Goal: Obtain resource: Obtain resource

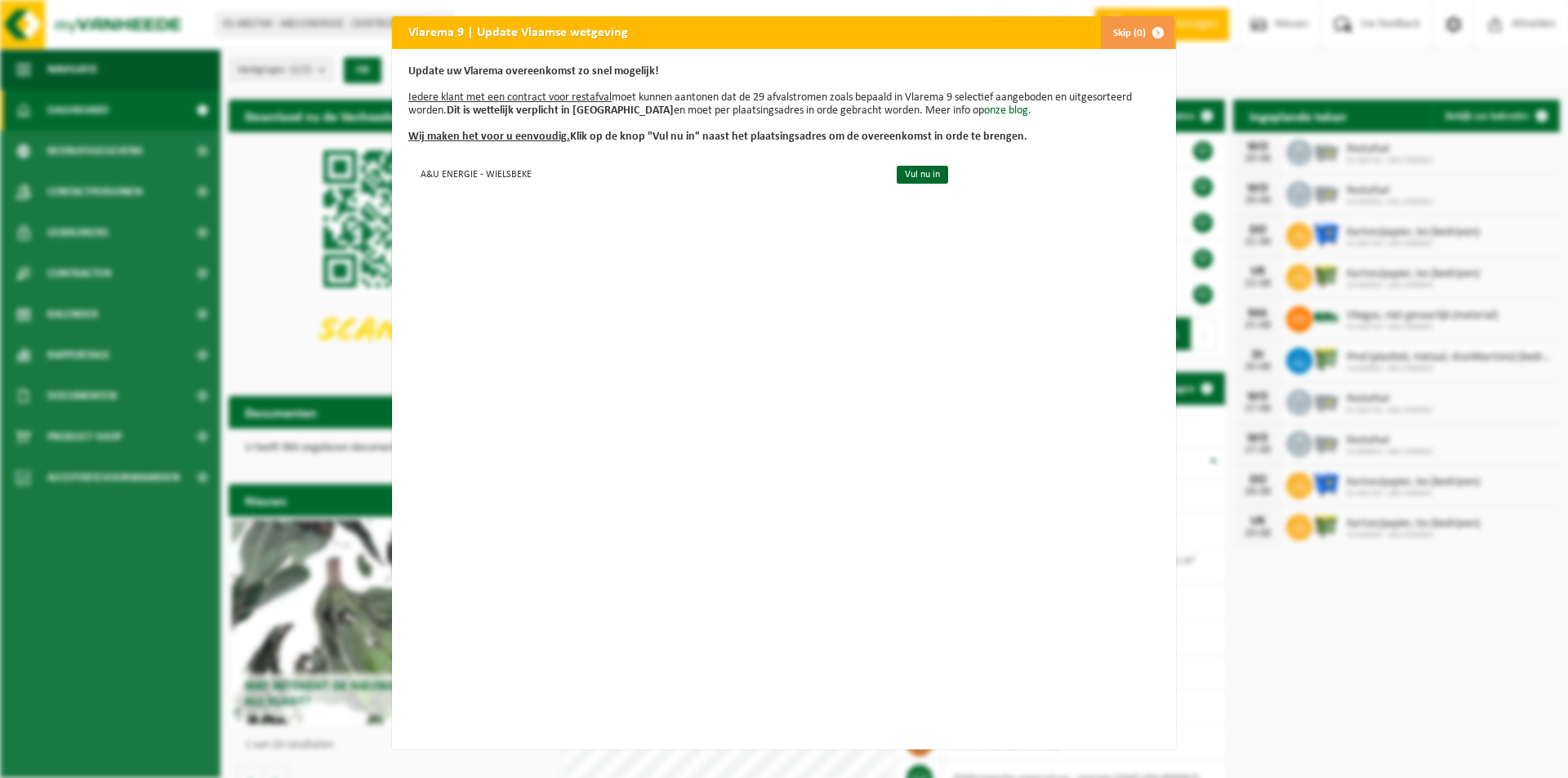
click at [1149, 31] on span "button" at bounding box center [1158, 32] width 33 height 33
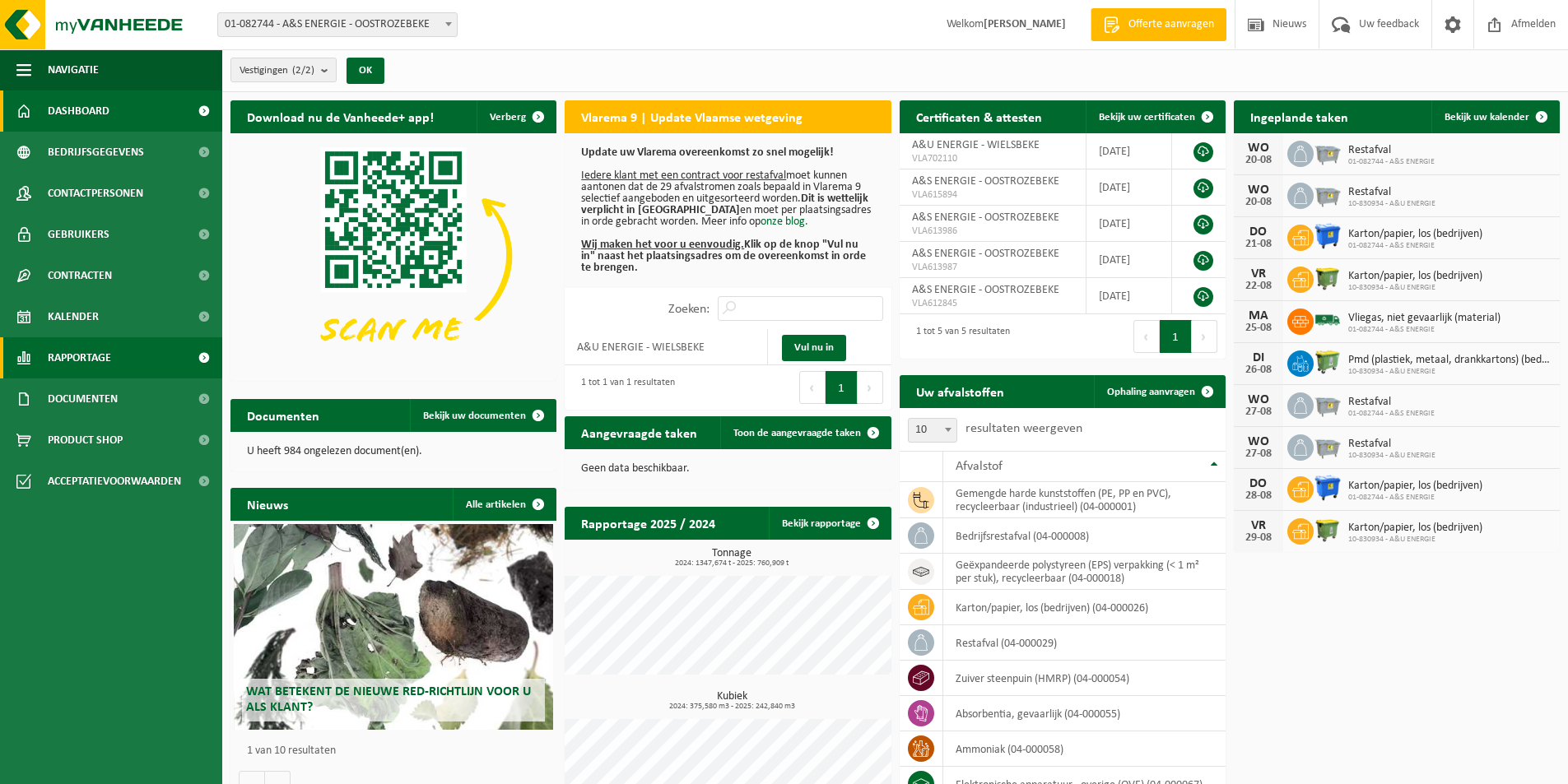
click at [105, 363] on span "Rapportage" at bounding box center [79, 358] width 64 height 41
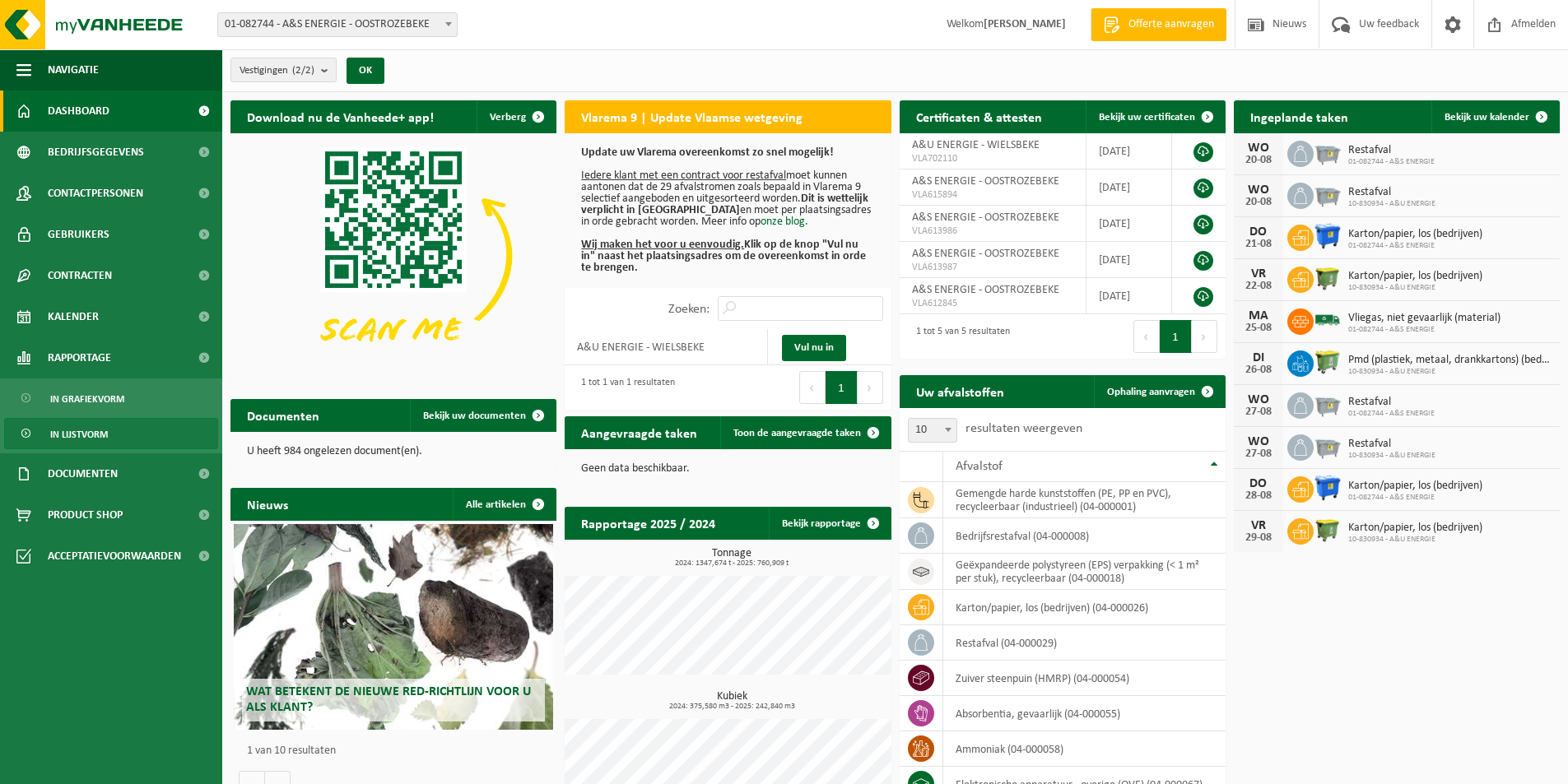
click at [96, 431] on span "In lijstvorm" at bounding box center [79, 434] width 57 height 31
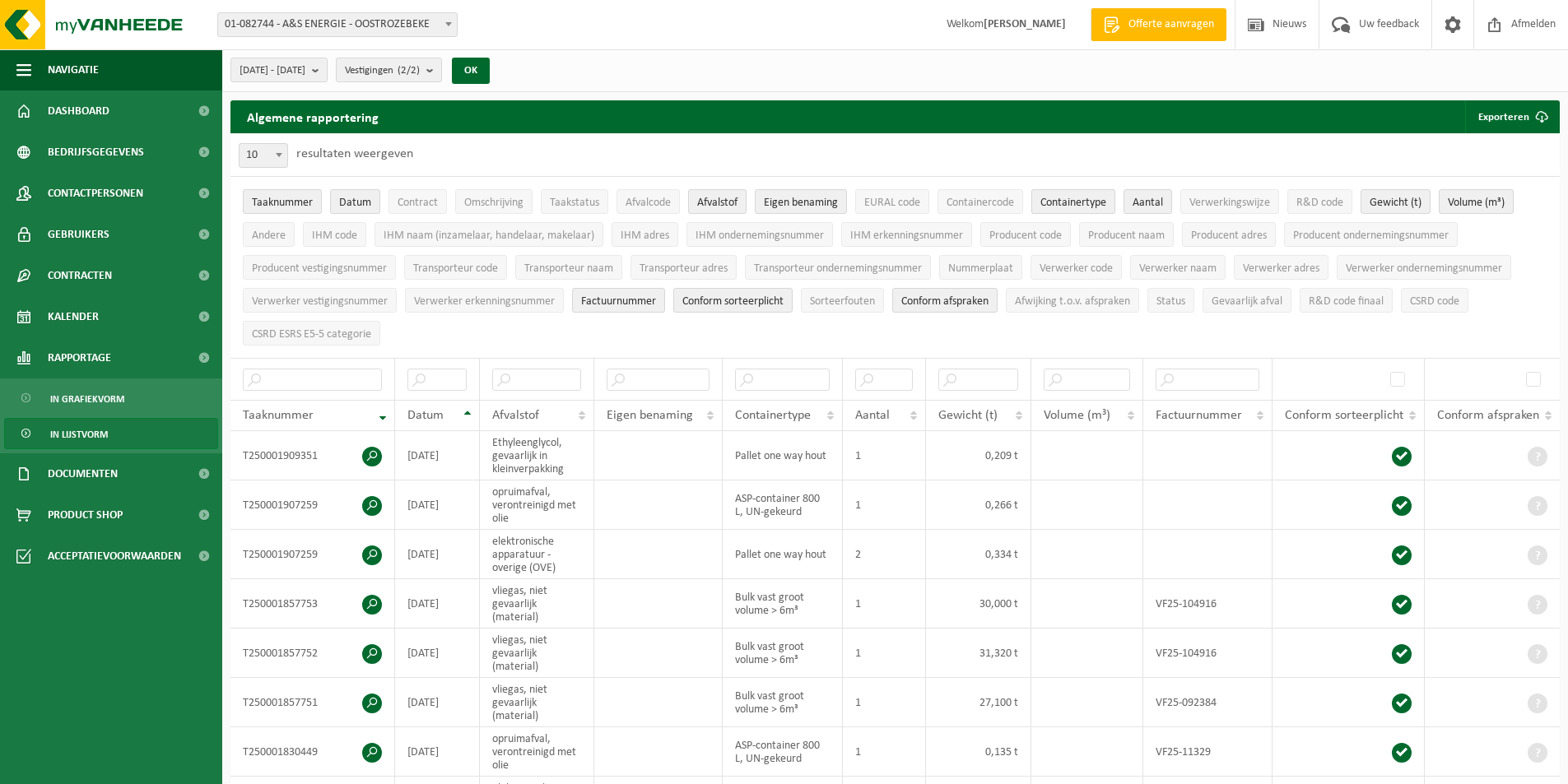
click at [1099, 208] on span "Containertype" at bounding box center [1074, 203] width 66 height 13
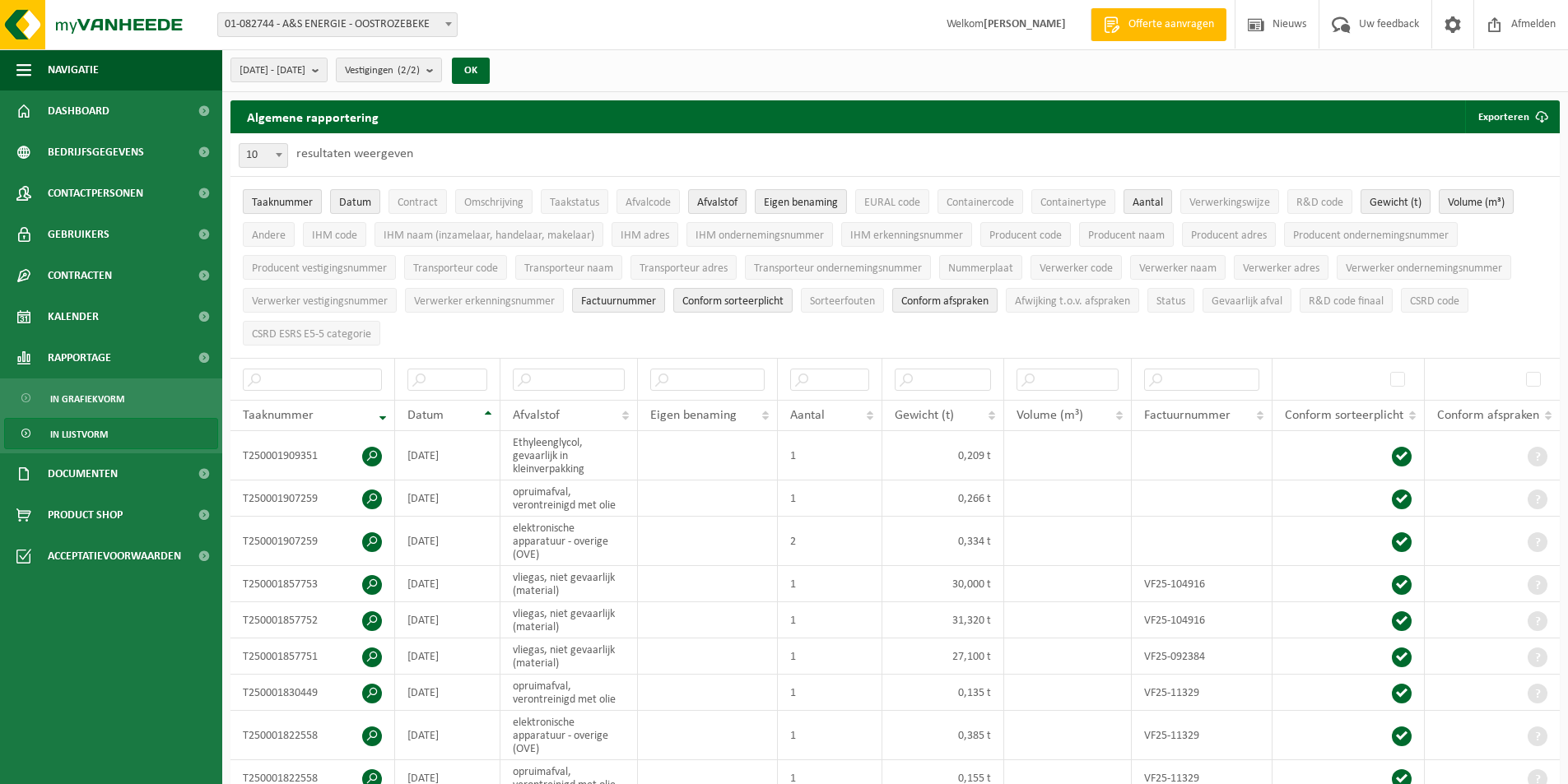
click at [321, 197] on button "Taaknummer" at bounding box center [282, 201] width 79 height 25
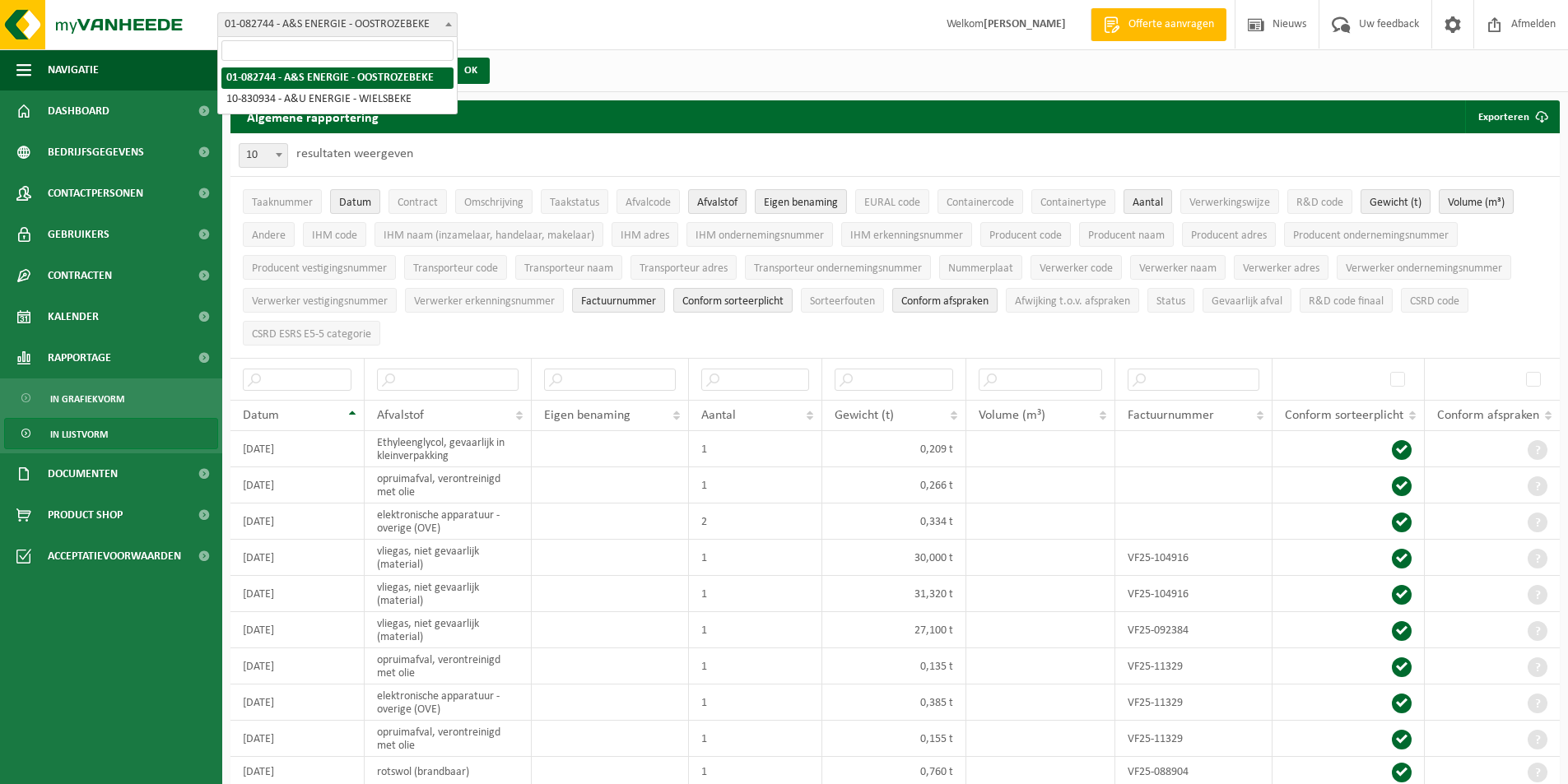
click at [308, 27] on span "01-082744 - A&S ENERGIE - OOSTROZEBEKE" at bounding box center [338, 25] width 239 height 23
select select "88506"
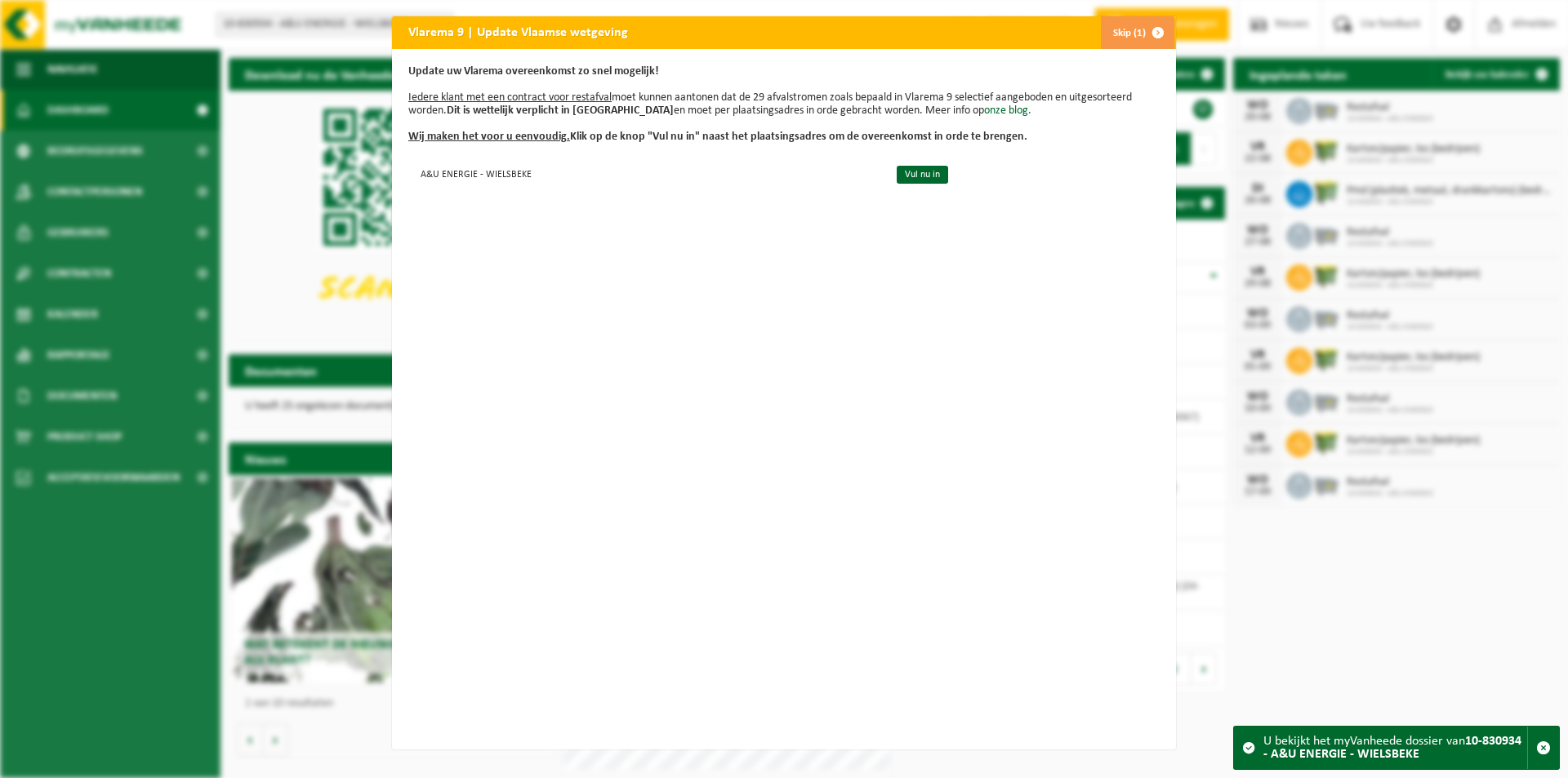
click at [1151, 31] on span "button" at bounding box center [1158, 32] width 33 height 33
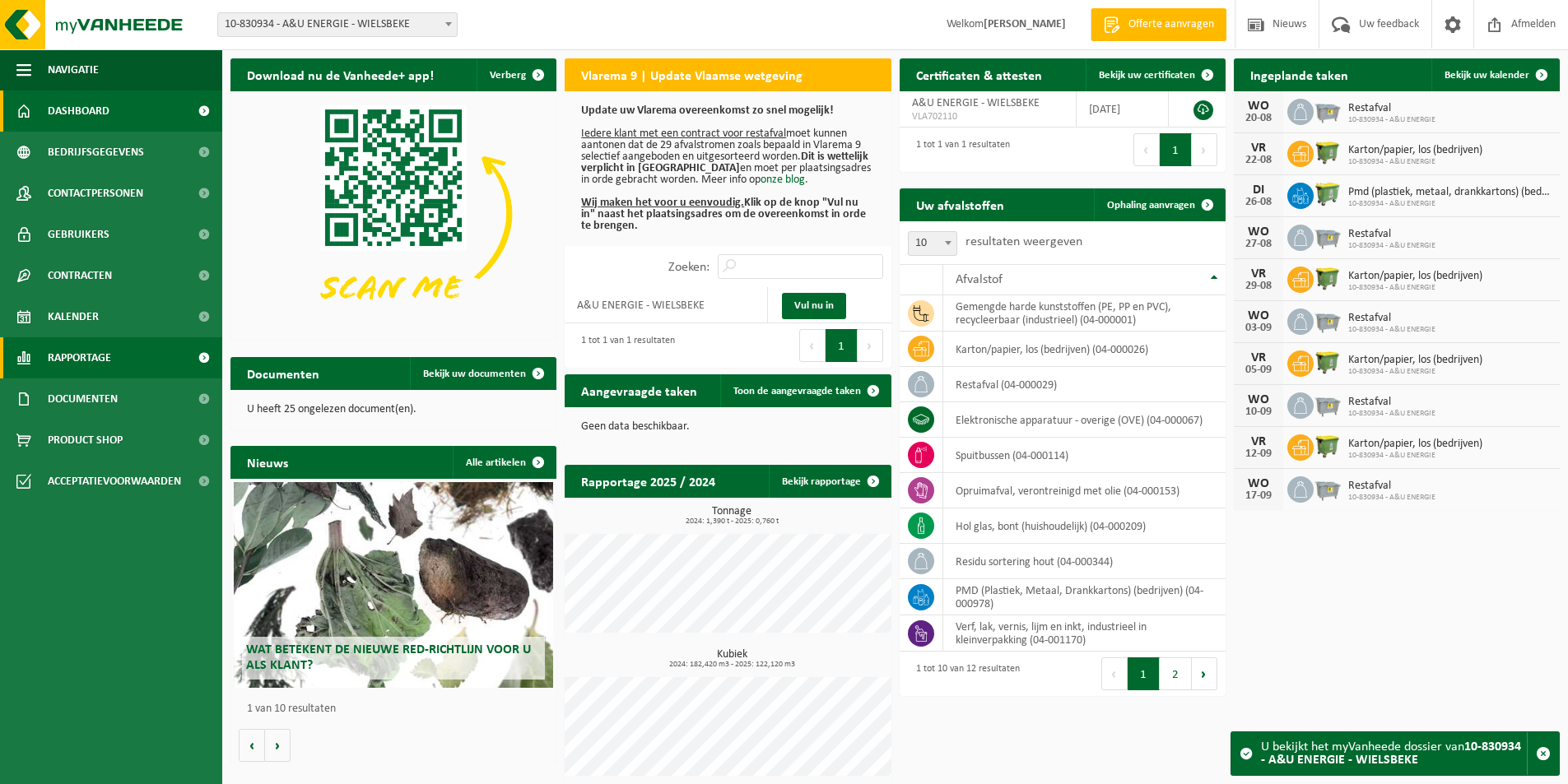
click at [59, 352] on span "Rapportage" at bounding box center [79, 358] width 64 height 41
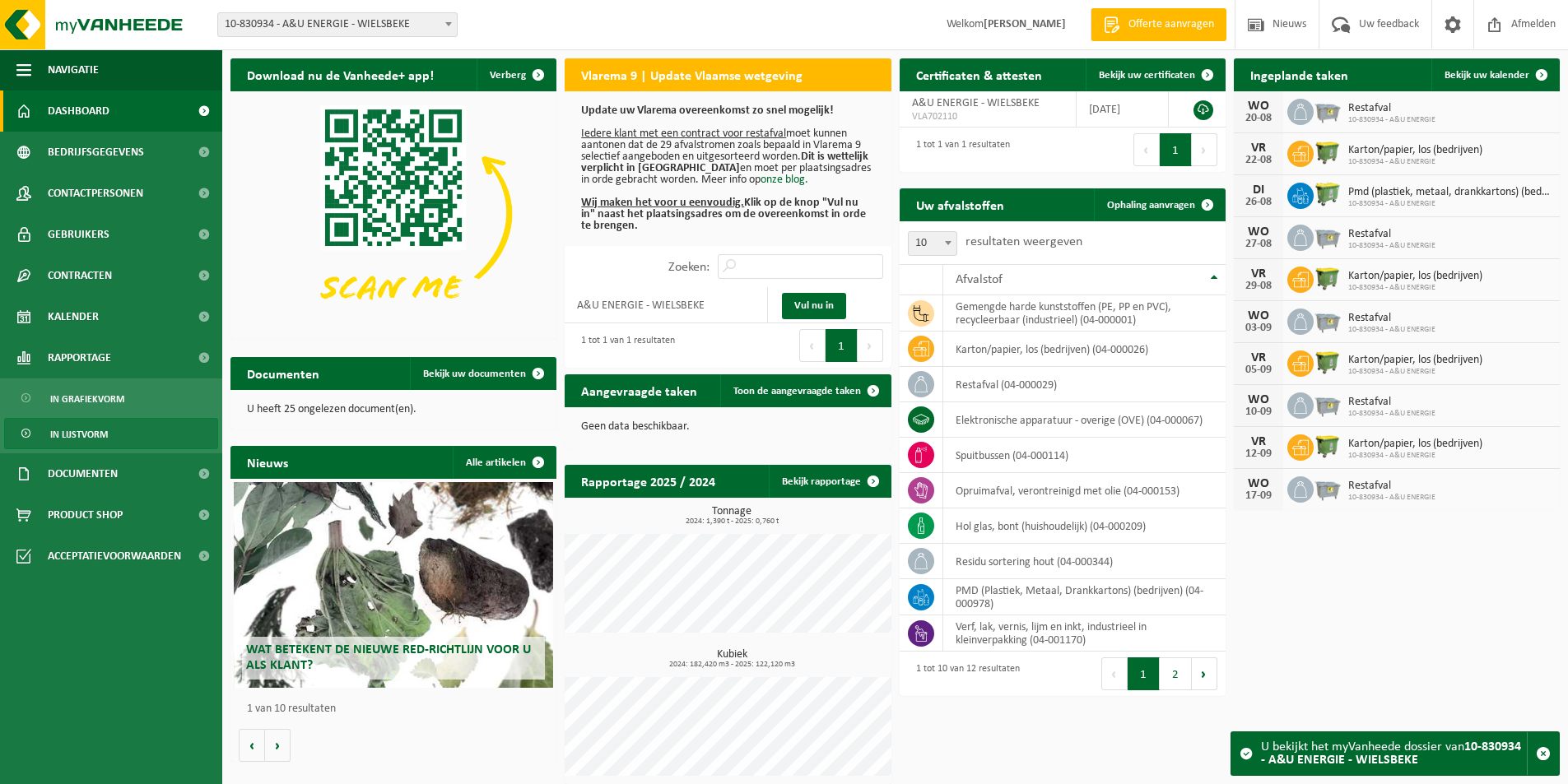
click at [98, 440] on span "In lijstvorm" at bounding box center [79, 434] width 57 height 31
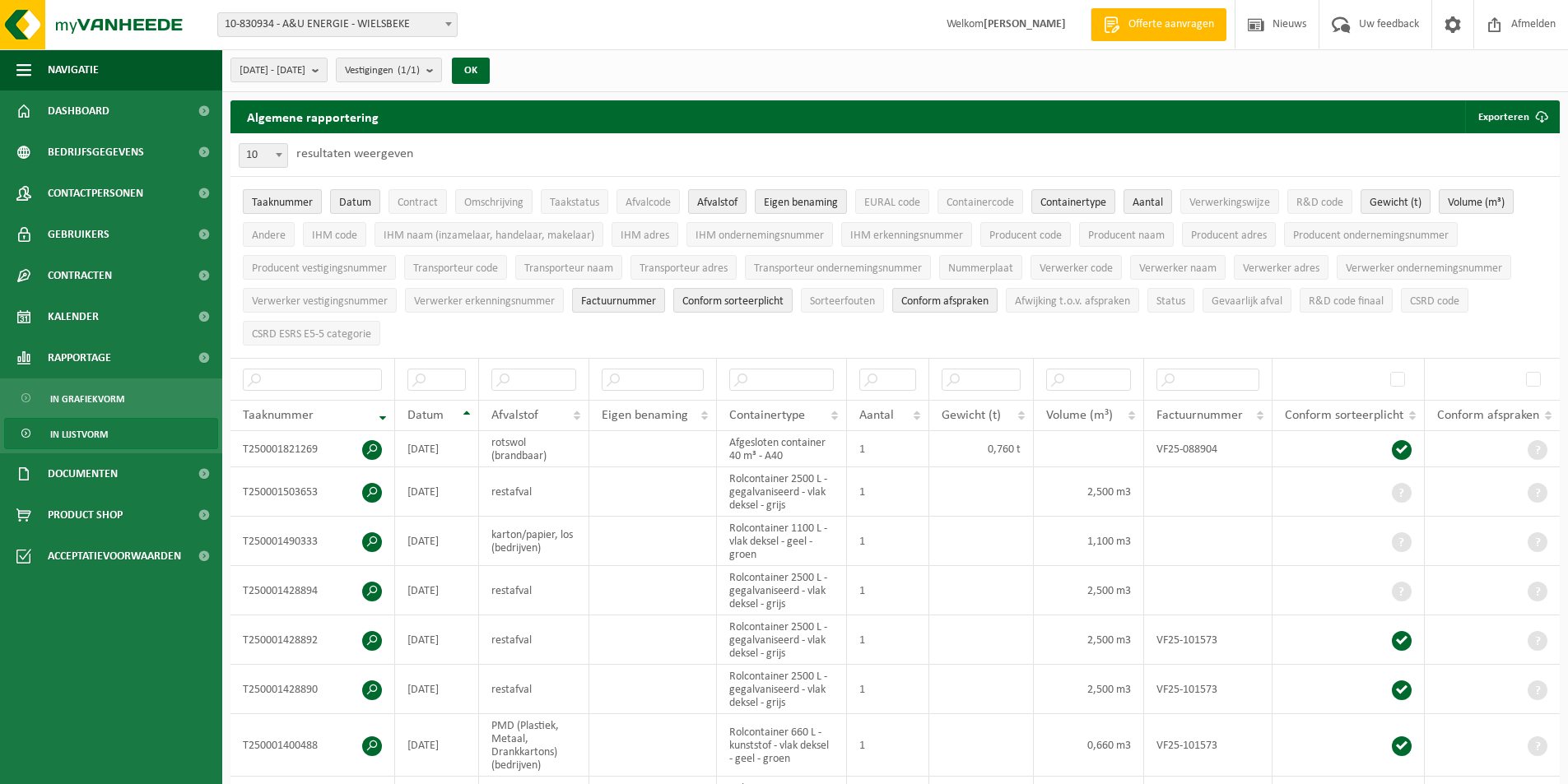
click at [308, 198] on span "Taaknummer" at bounding box center [282, 203] width 61 height 13
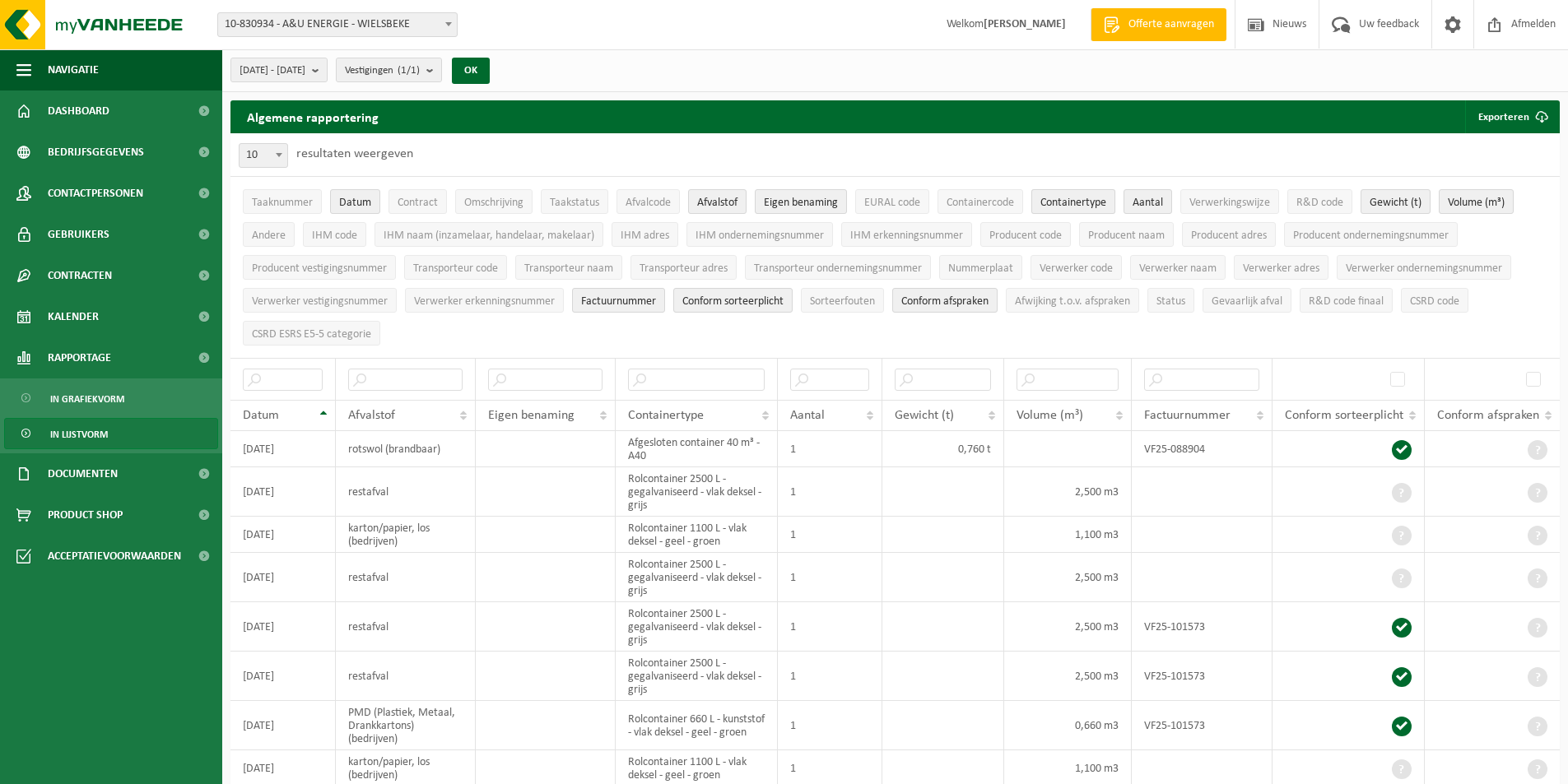
click at [1103, 209] on span "Containertype" at bounding box center [1074, 203] width 66 height 13
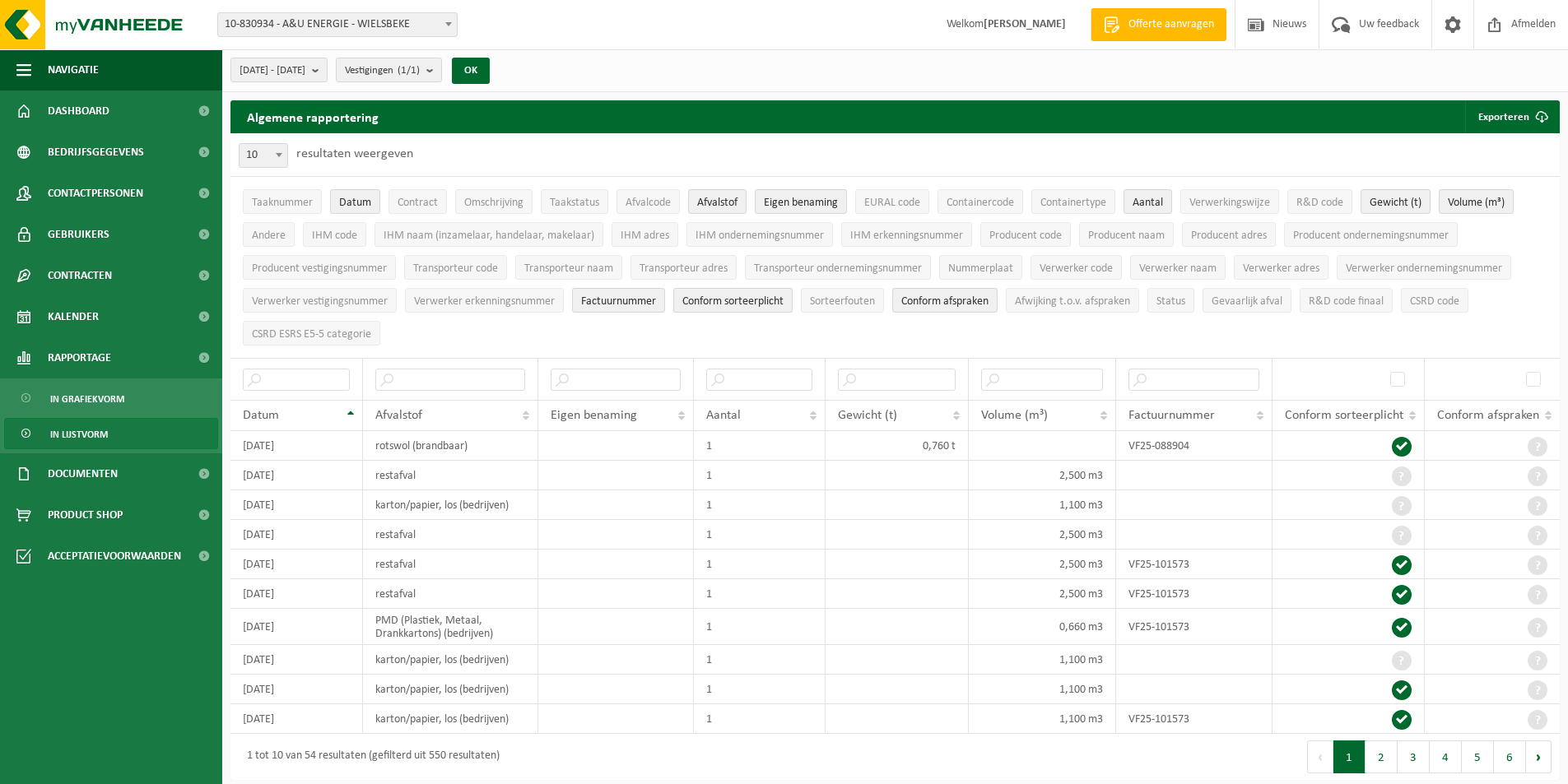
click at [783, 305] on span "Conform sorteerplicht" at bounding box center [733, 302] width 101 height 13
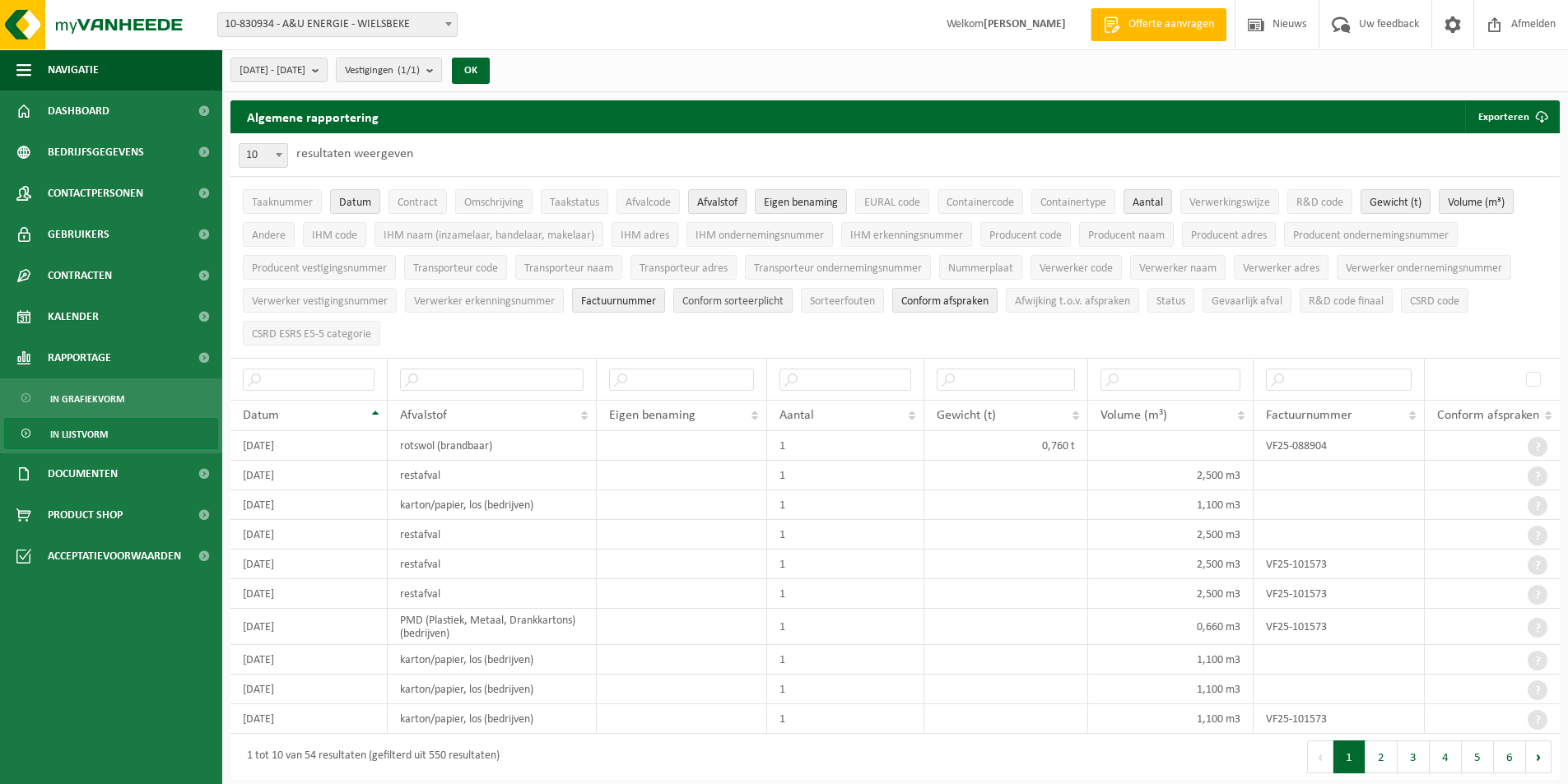
click at [783, 305] on span "Conform sorteerplicht" at bounding box center [733, 302] width 101 height 13
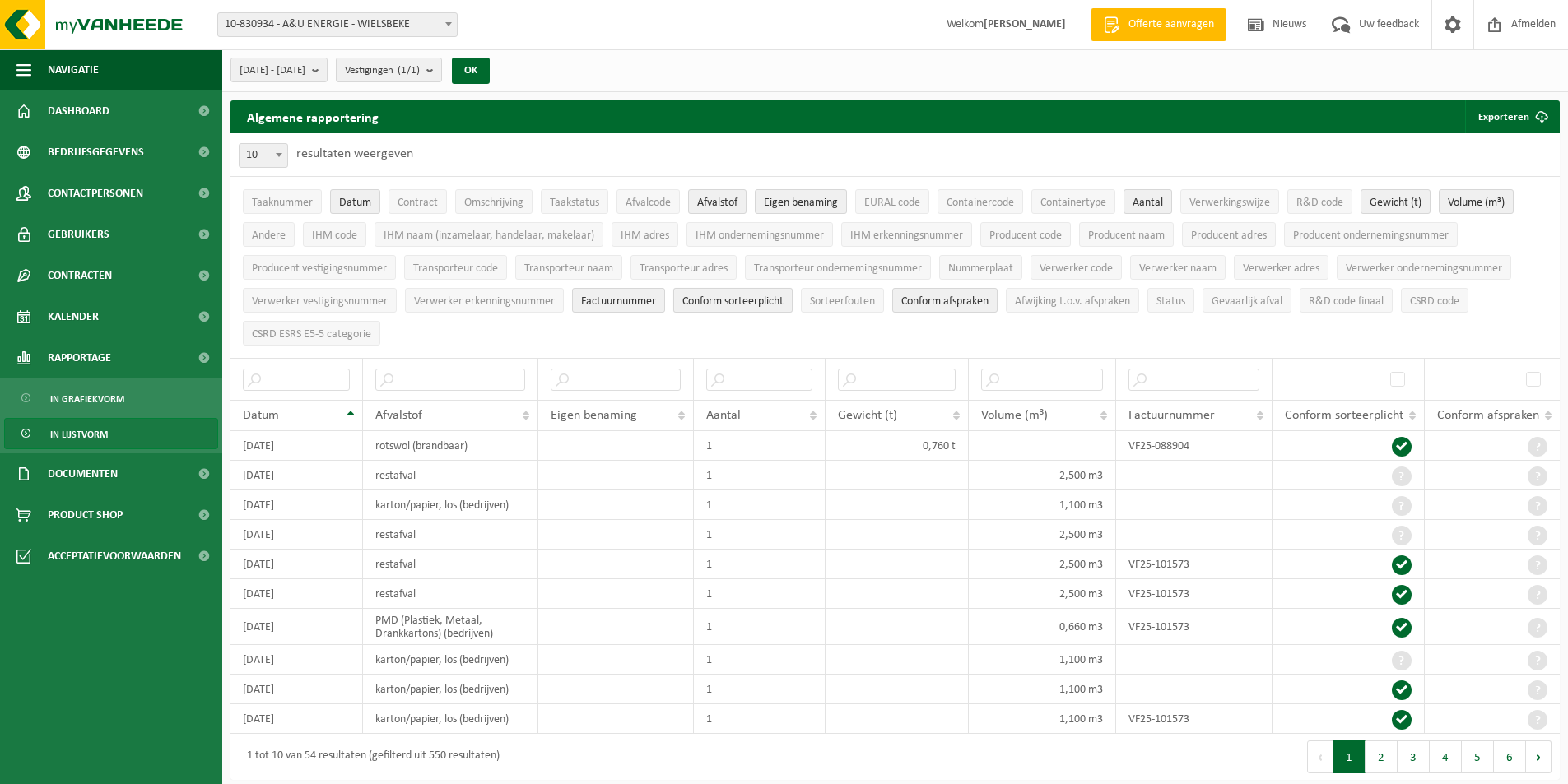
click at [783, 305] on span "Conform sorteerplicht" at bounding box center [733, 302] width 101 height 13
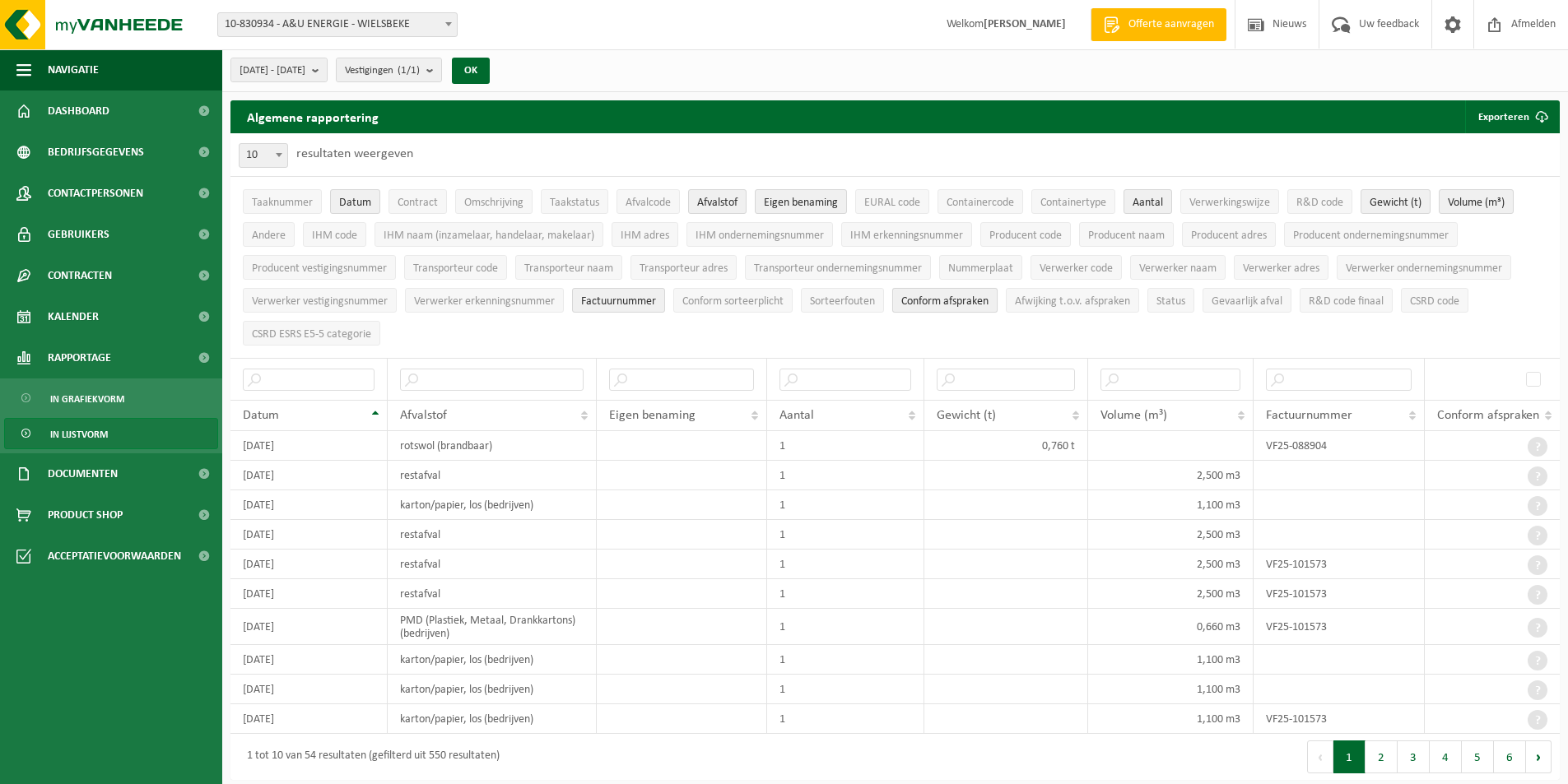
click at [925, 303] on span "Conform afspraken" at bounding box center [945, 302] width 87 height 13
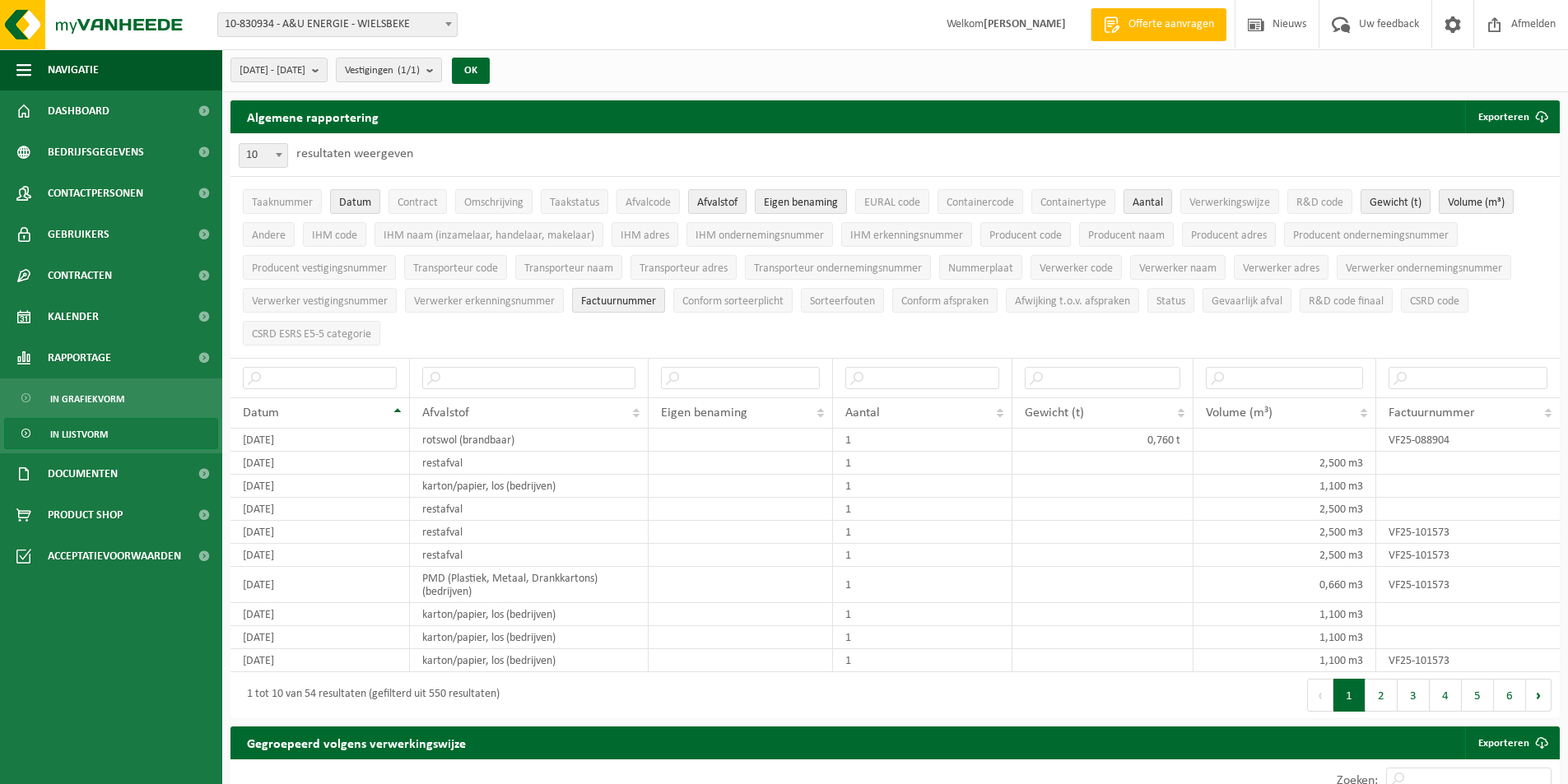
click at [618, 301] on span "Factuurnummer" at bounding box center [619, 302] width 75 height 13
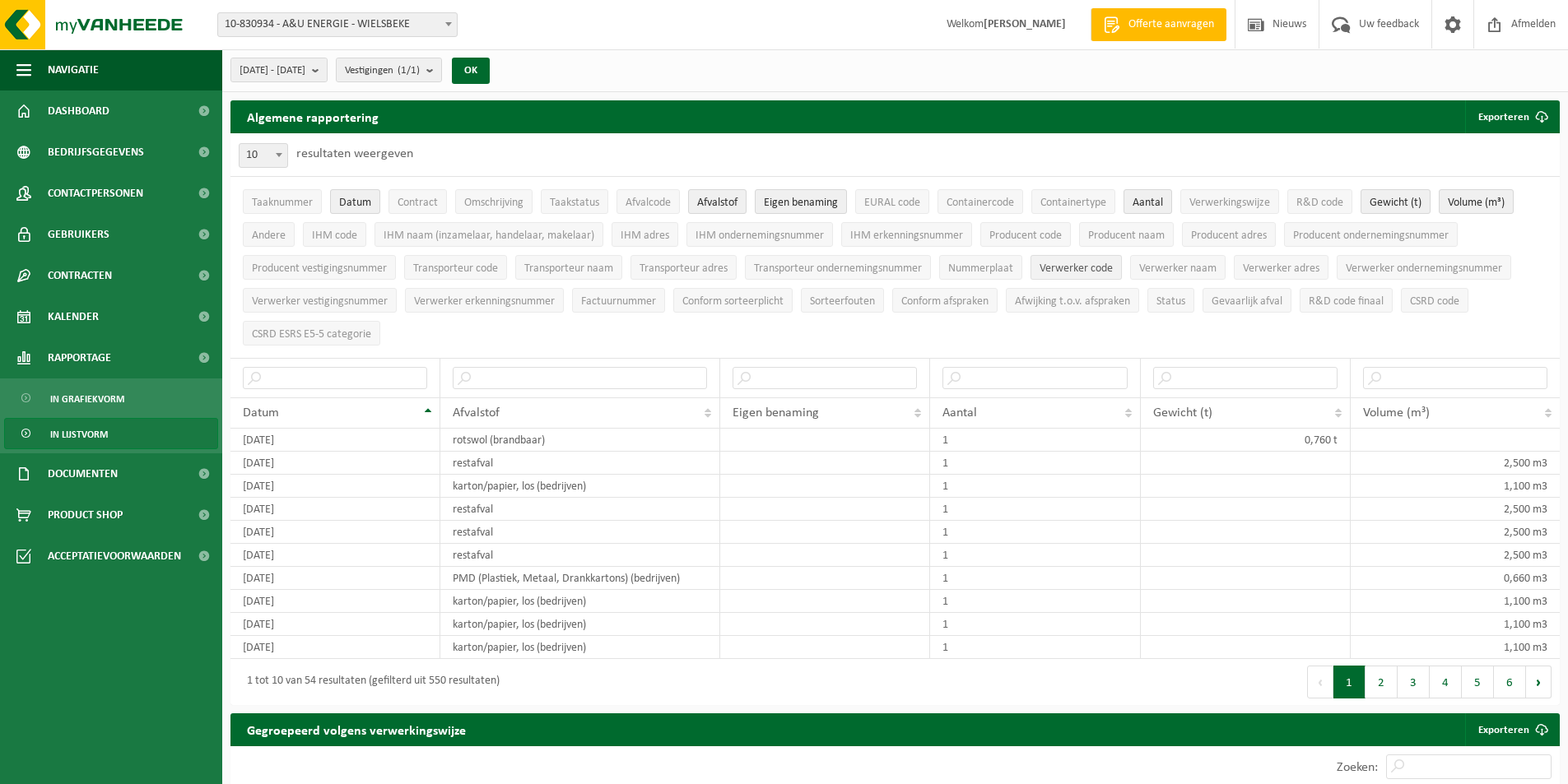
click at [1113, 268] on span "Verwerker code" at bounding box center [1076, 268] width 73 height 13
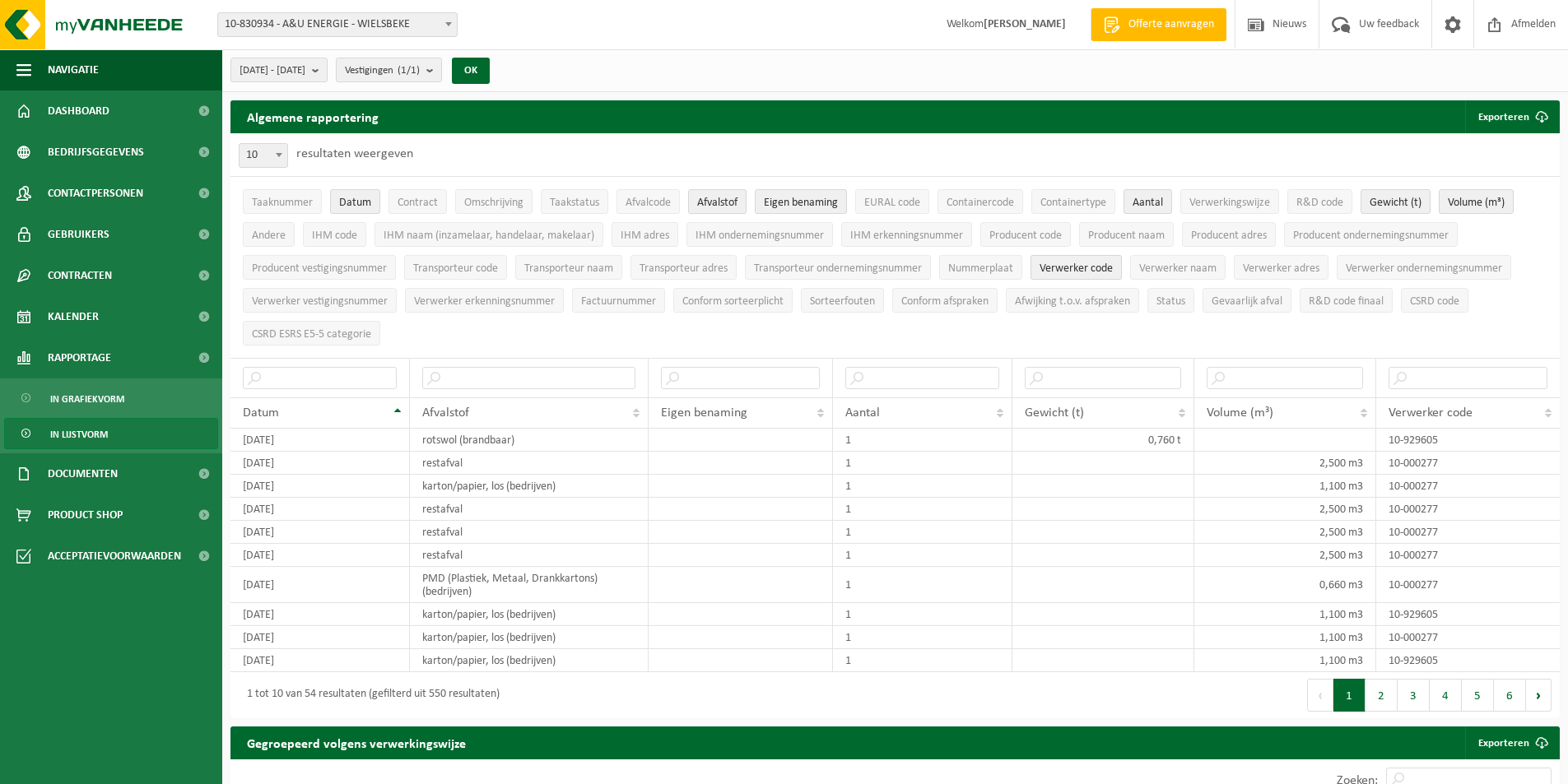
click at [1113, 268] on span "Verwerker code" at bounding box center [1076, 268] width 73 height 13
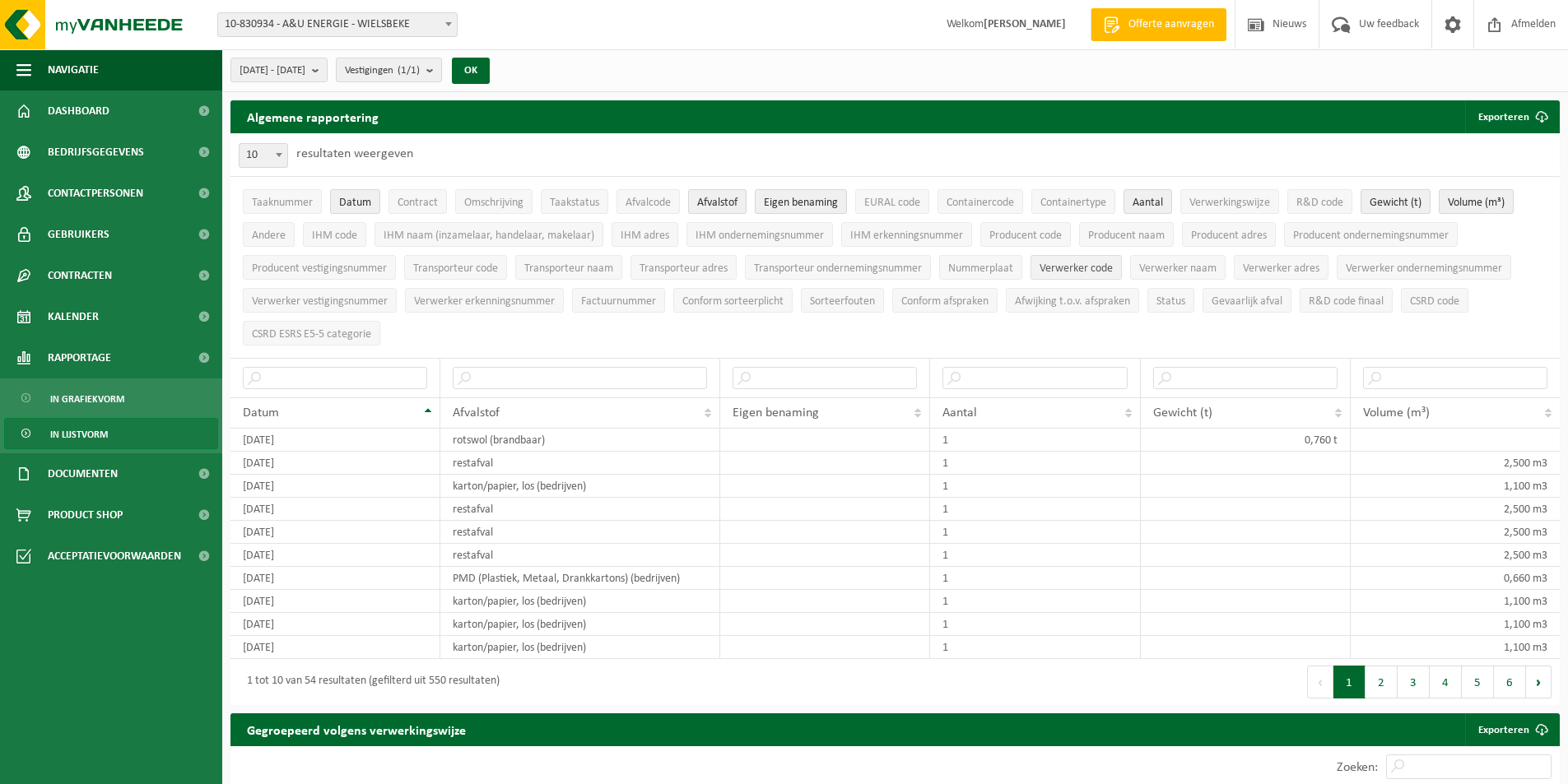
click at [1113, 268] on span "Verwerker code" at bounding box center [1076, 268] width 73 height 13
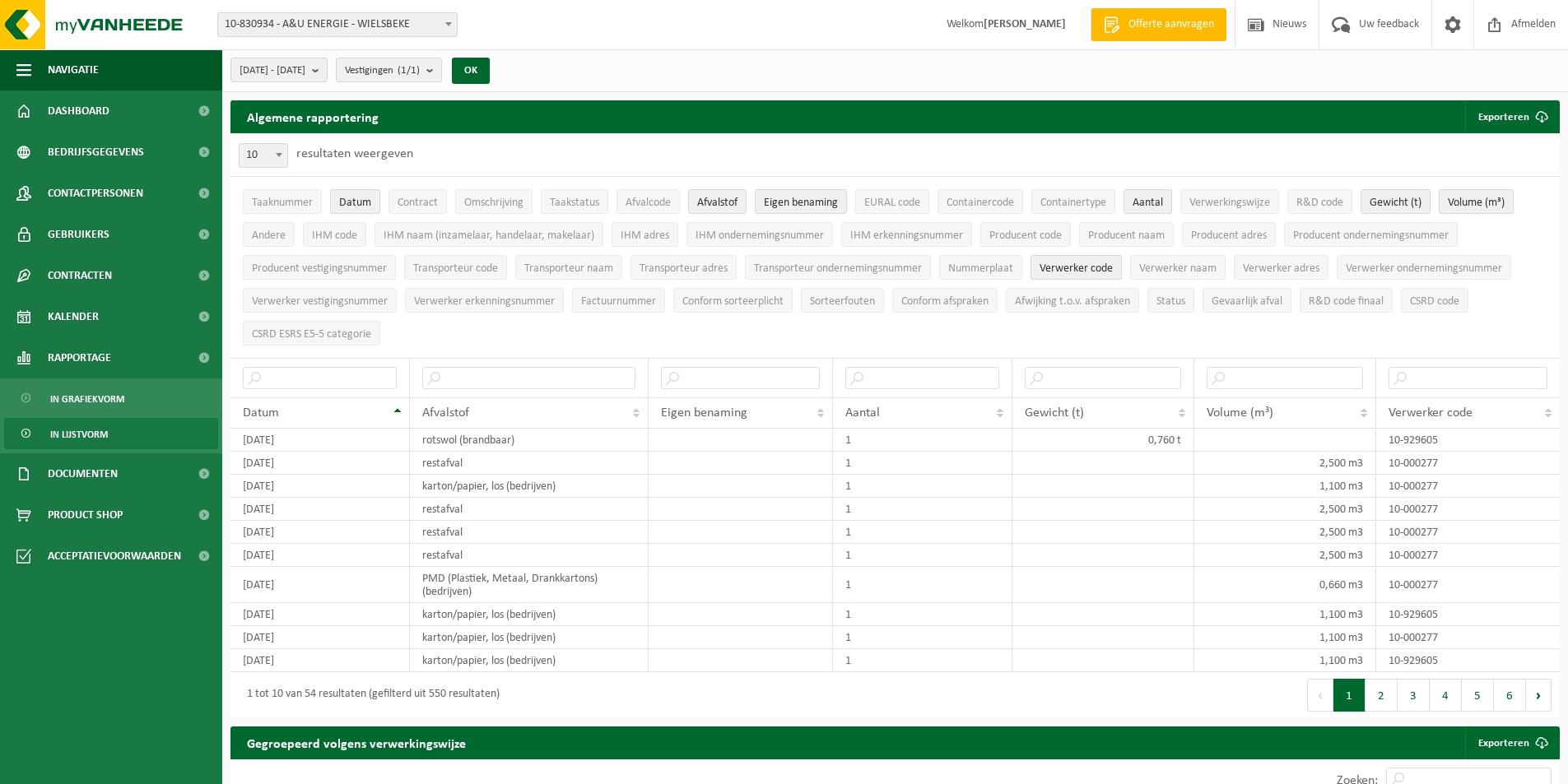
click at [1113, 268] on span "Verwerker code" at bounding box center [1076, 268] width 73 height 13
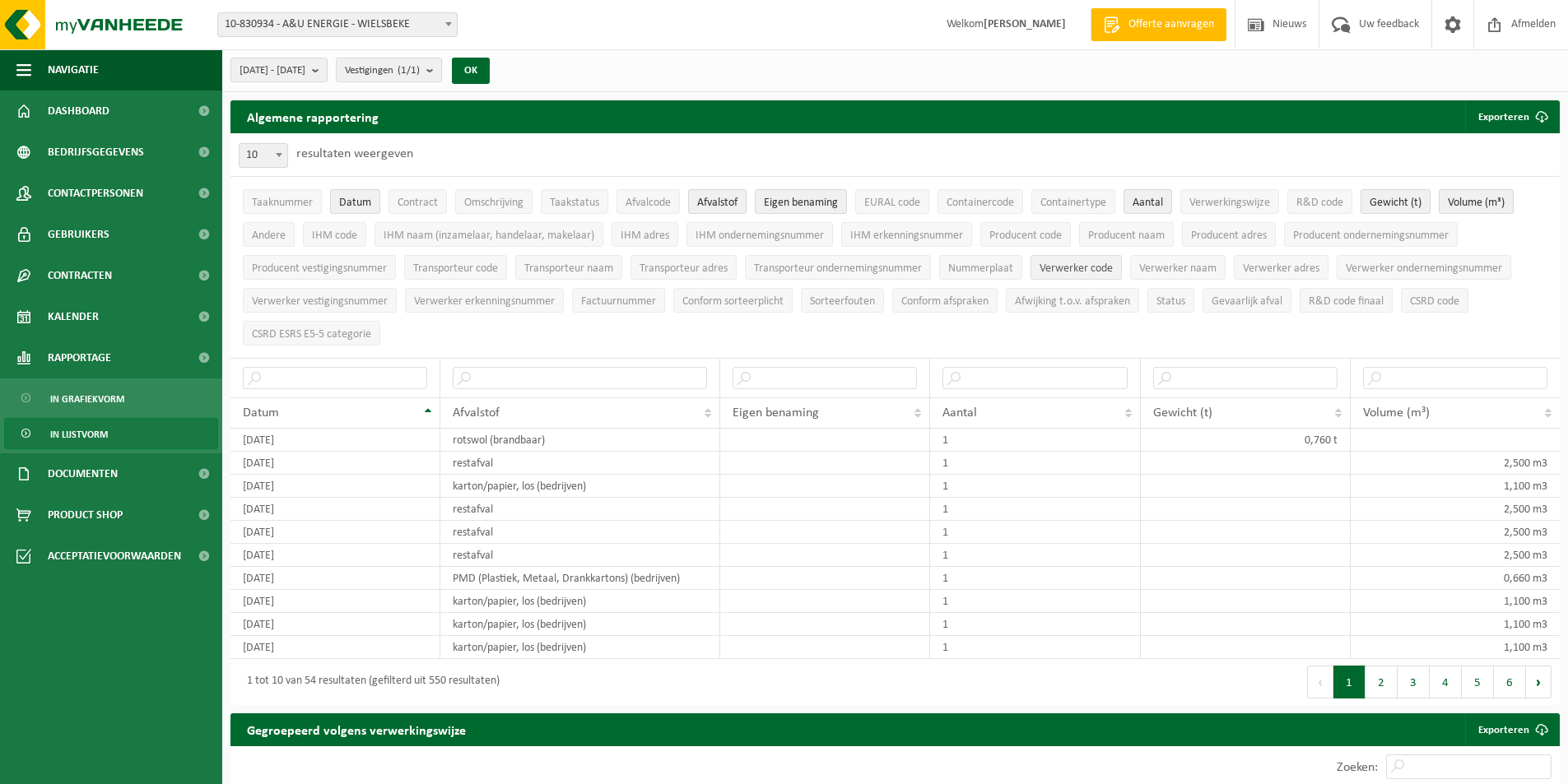
click at [1113, 268] on span "Verwerker code" at bounding box center [1076, 268] width 73 height 13
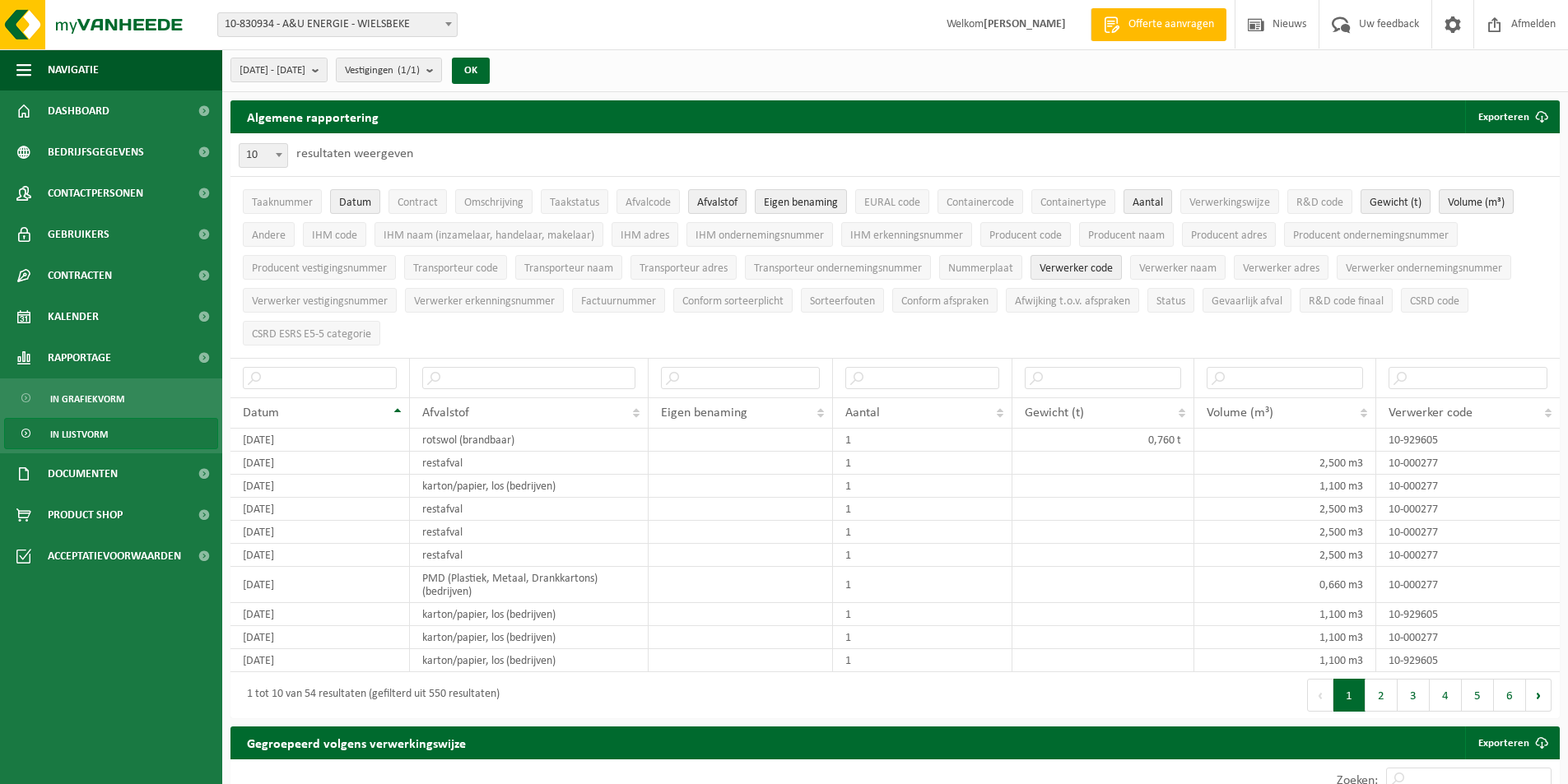
click at [1113, 268] on span "Verwerker code" at bounding box center [1076, 268] width 73 height 13
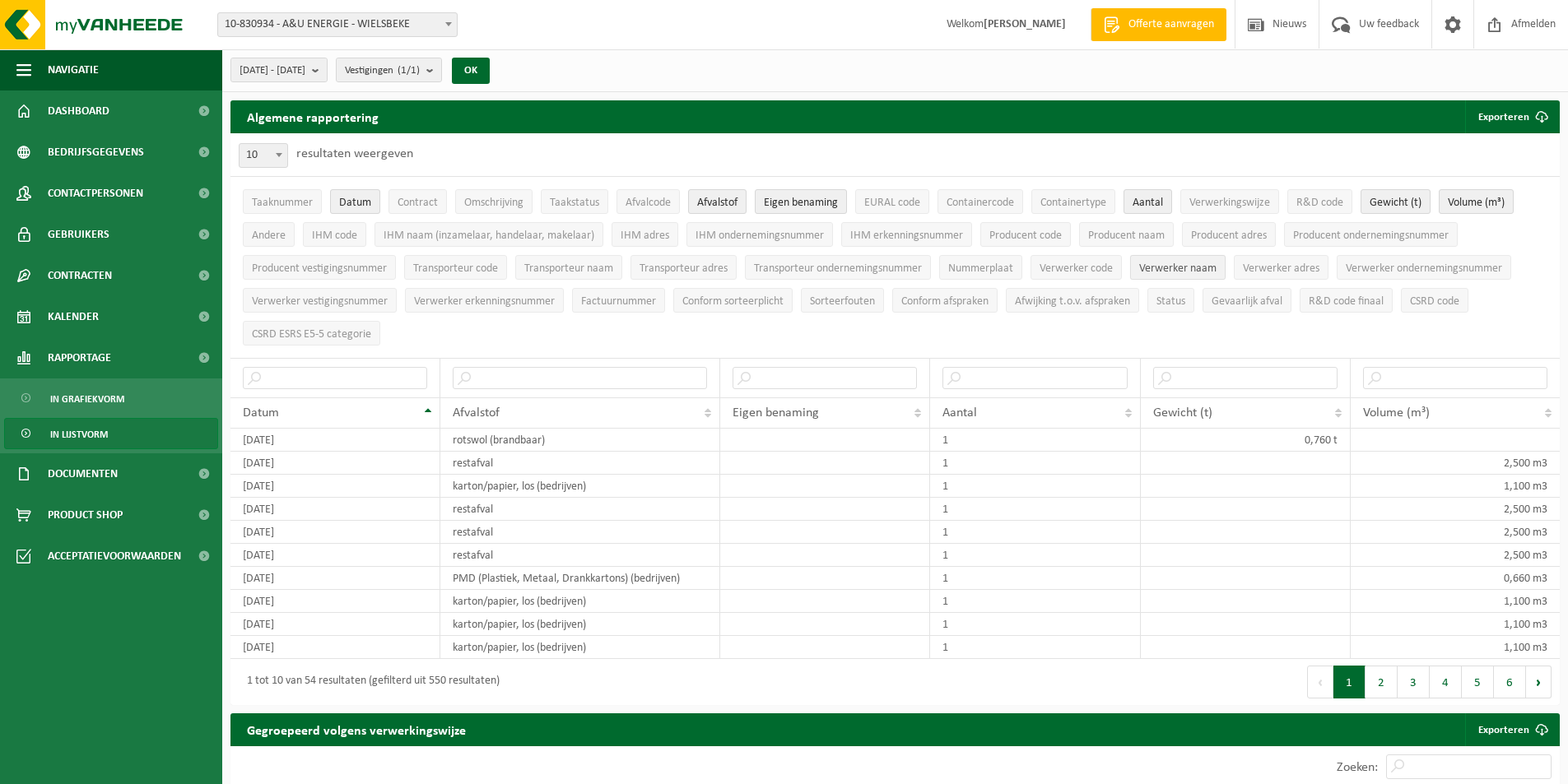
click at [1172, 270] on span "Verwerker naam" at bounding box center [1178, 268] width 77 height 13
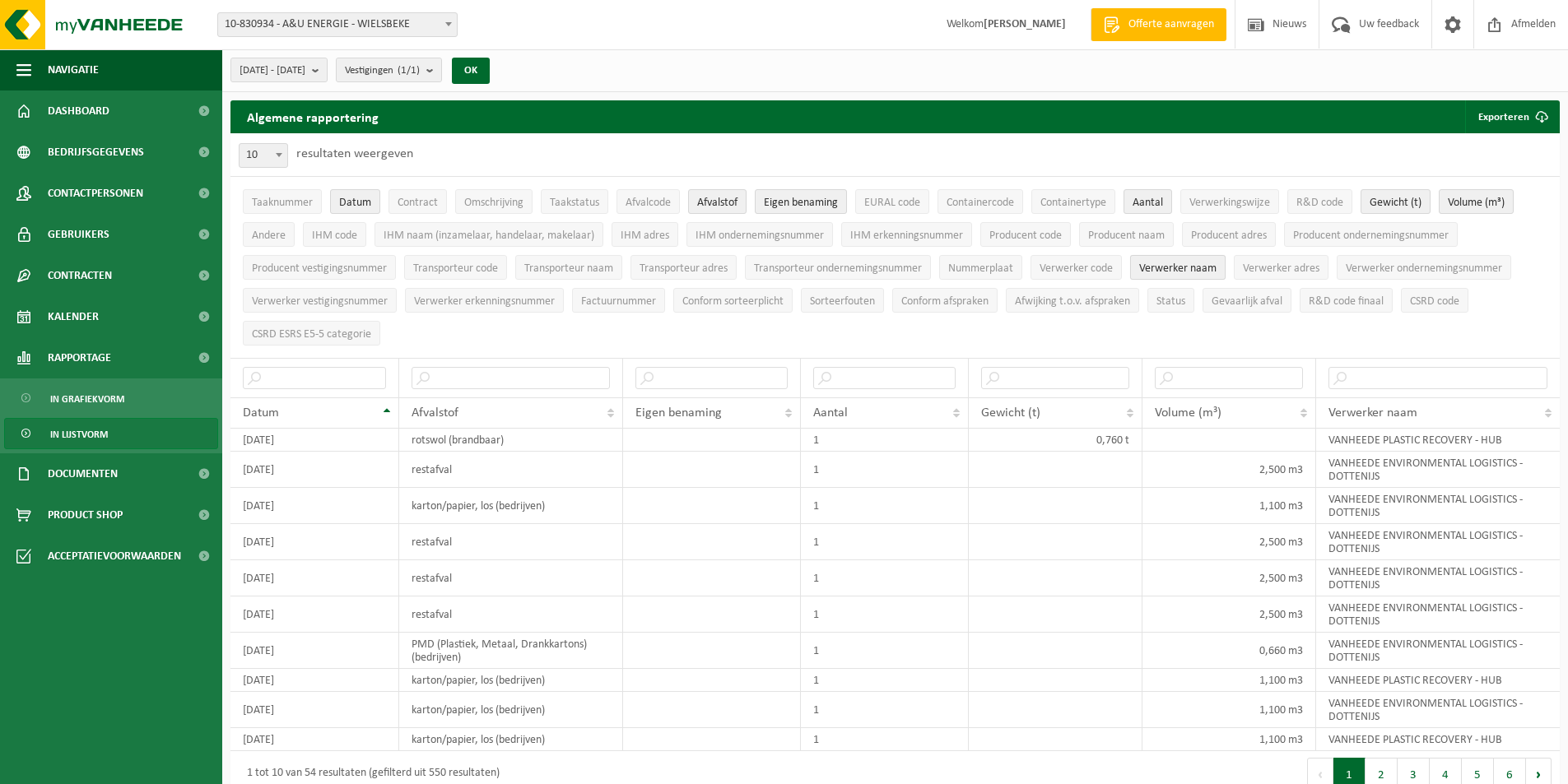
click at [1172, 270] on span "Verwerker naam" at bounding box center [1178, 268] width 77 height 13
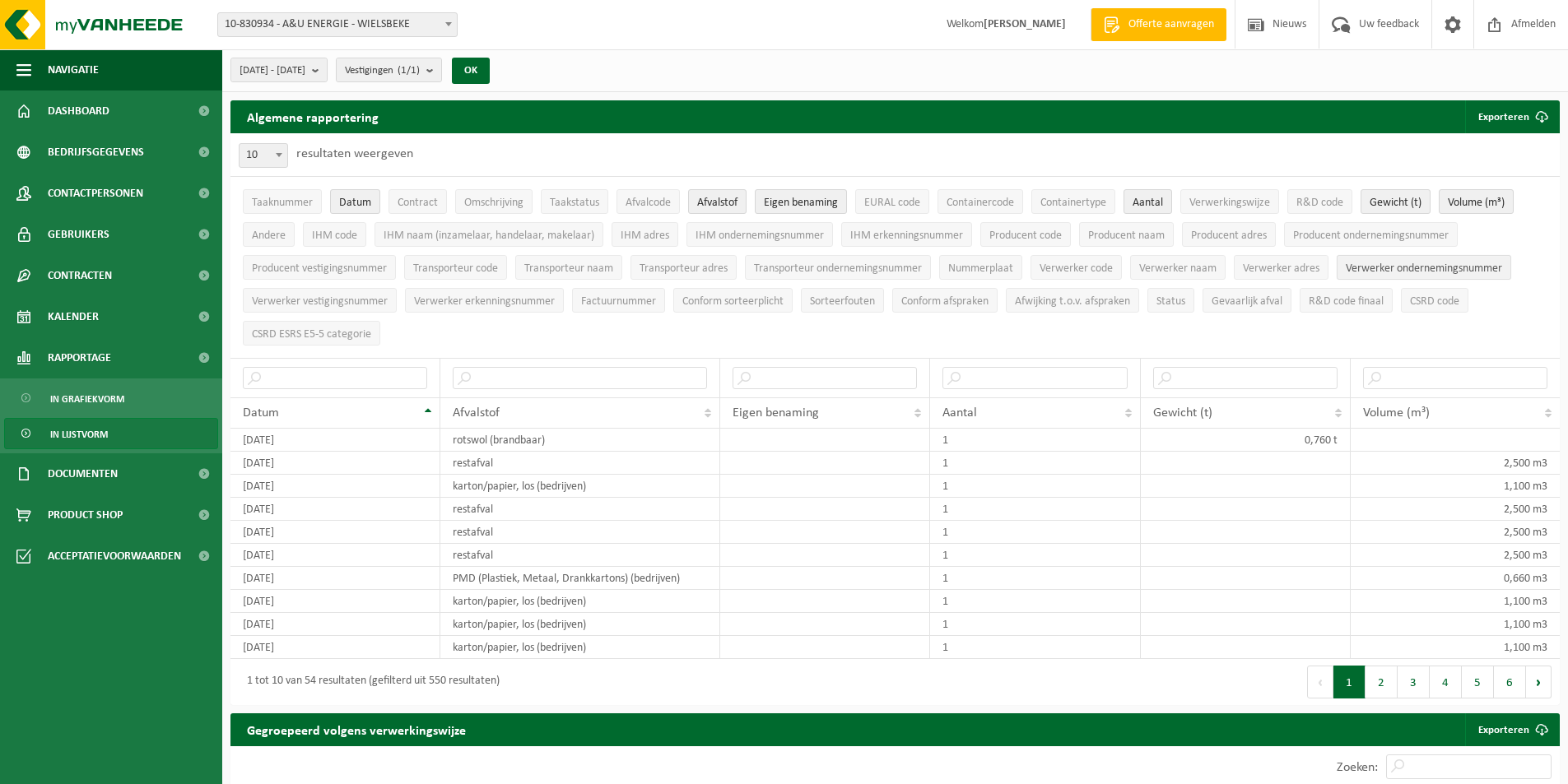
click at [1359, 262] on span "Verwerker ondernemingsnummer" at bounding box center [1424, 268] width 157 height 13
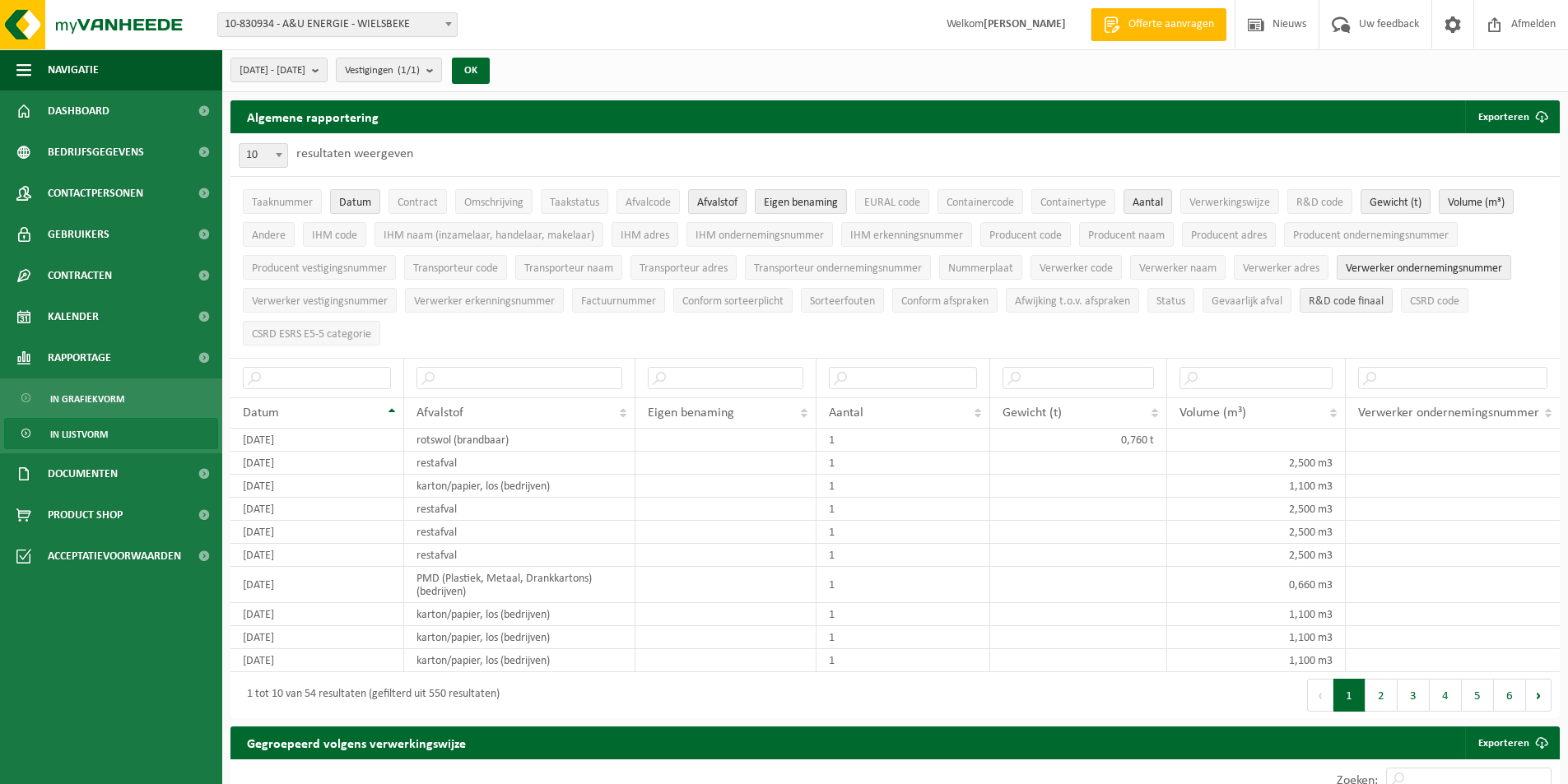
click at [1356, 309] on button "R&D code finaal" at bounding box center [1347, 301] width 93 height 25
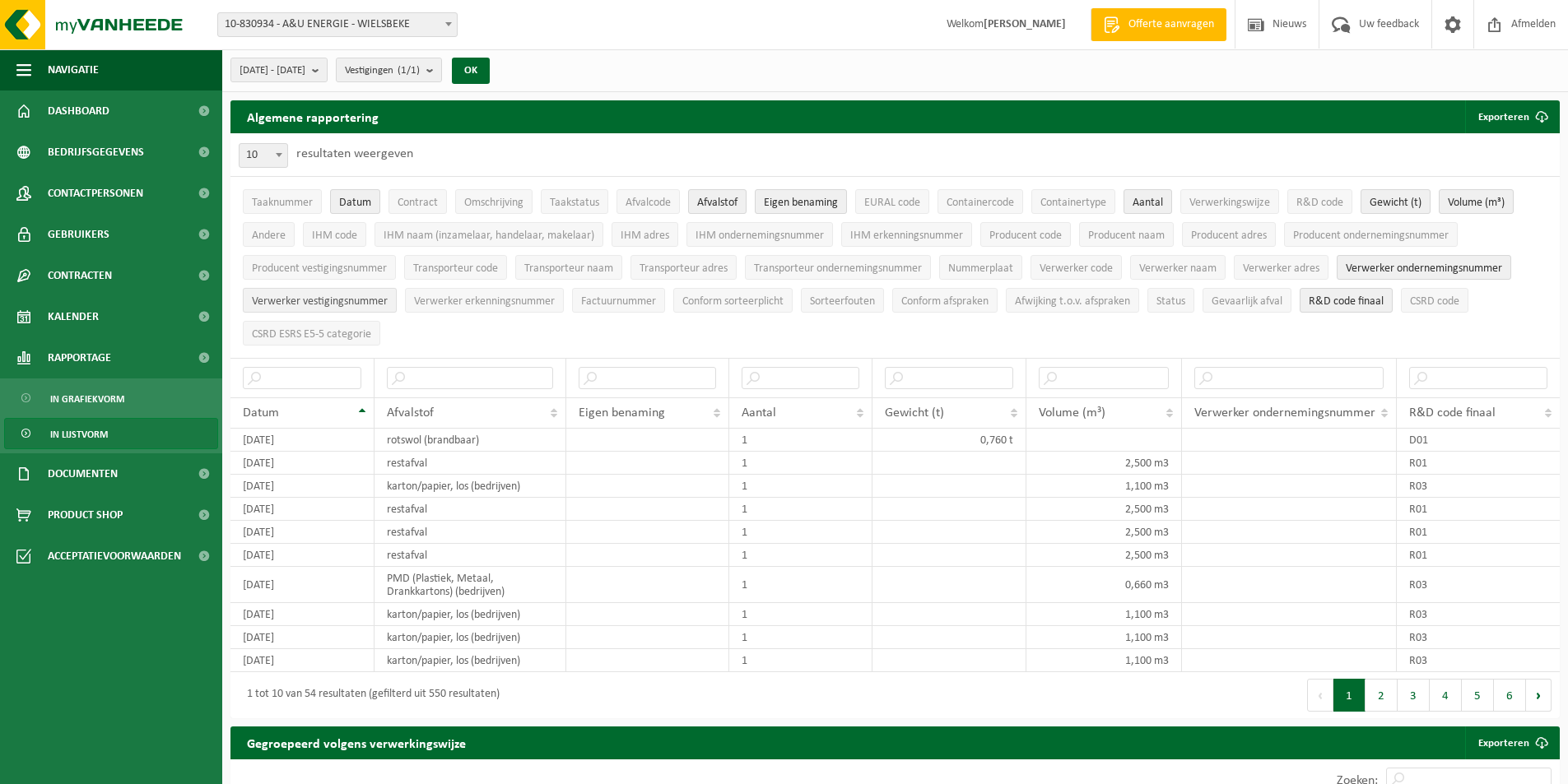
click at [356, 303] on span "Verwerker vestigingsnummer" at bounding box center [320, 302] width 136 height 13
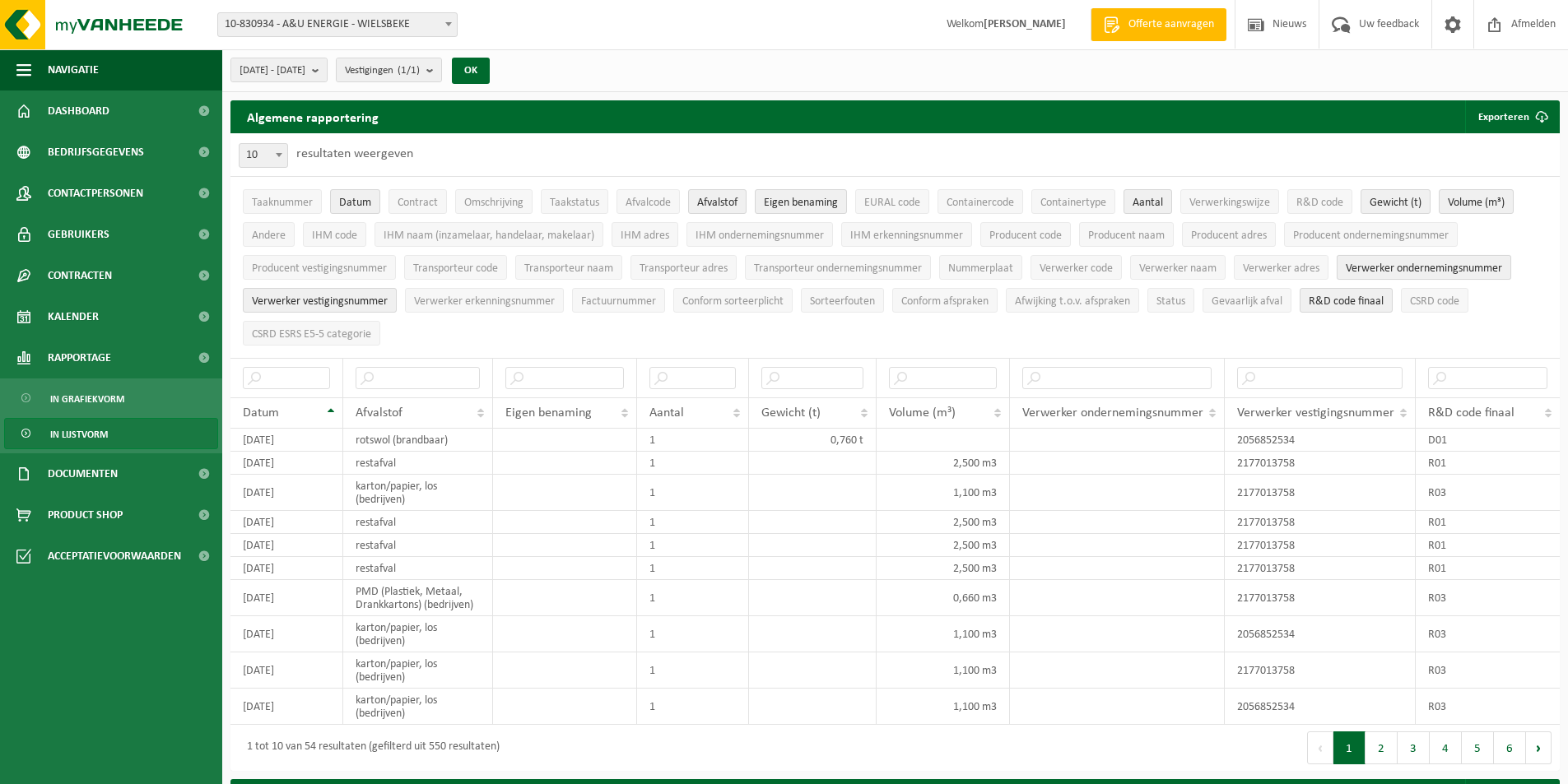
click at [1373, 271] on span "Verwerker ondernemingsnummer" at bounding box center [1424, 268] width 157 height 13
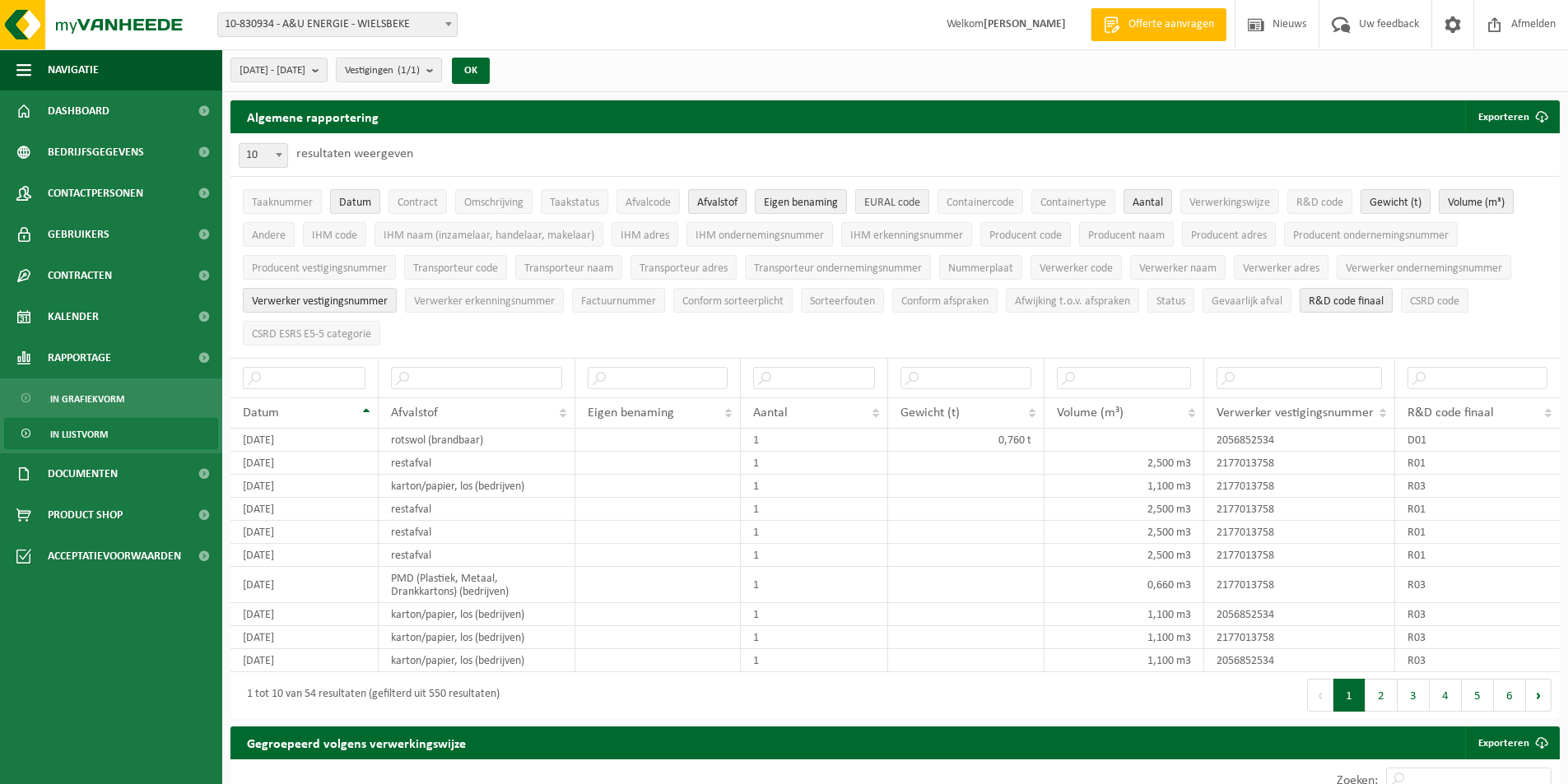
click at [921, 200] on span "EURAL code" at bounding box center [892, 203] width 56 height 13
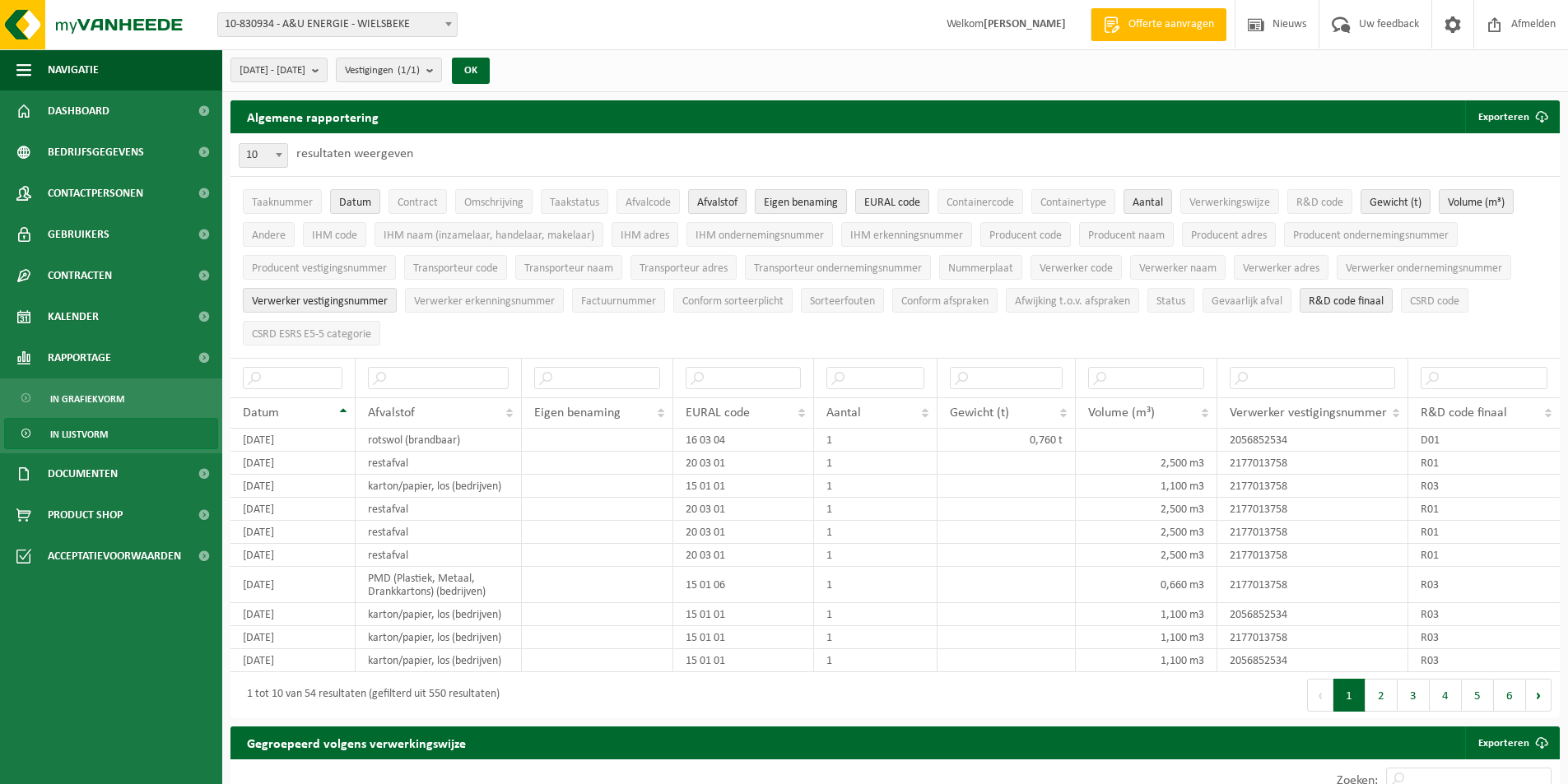
click at [808, 197] on span "Eigen benaming" at bounding box center [801, 203] width 74 height 13
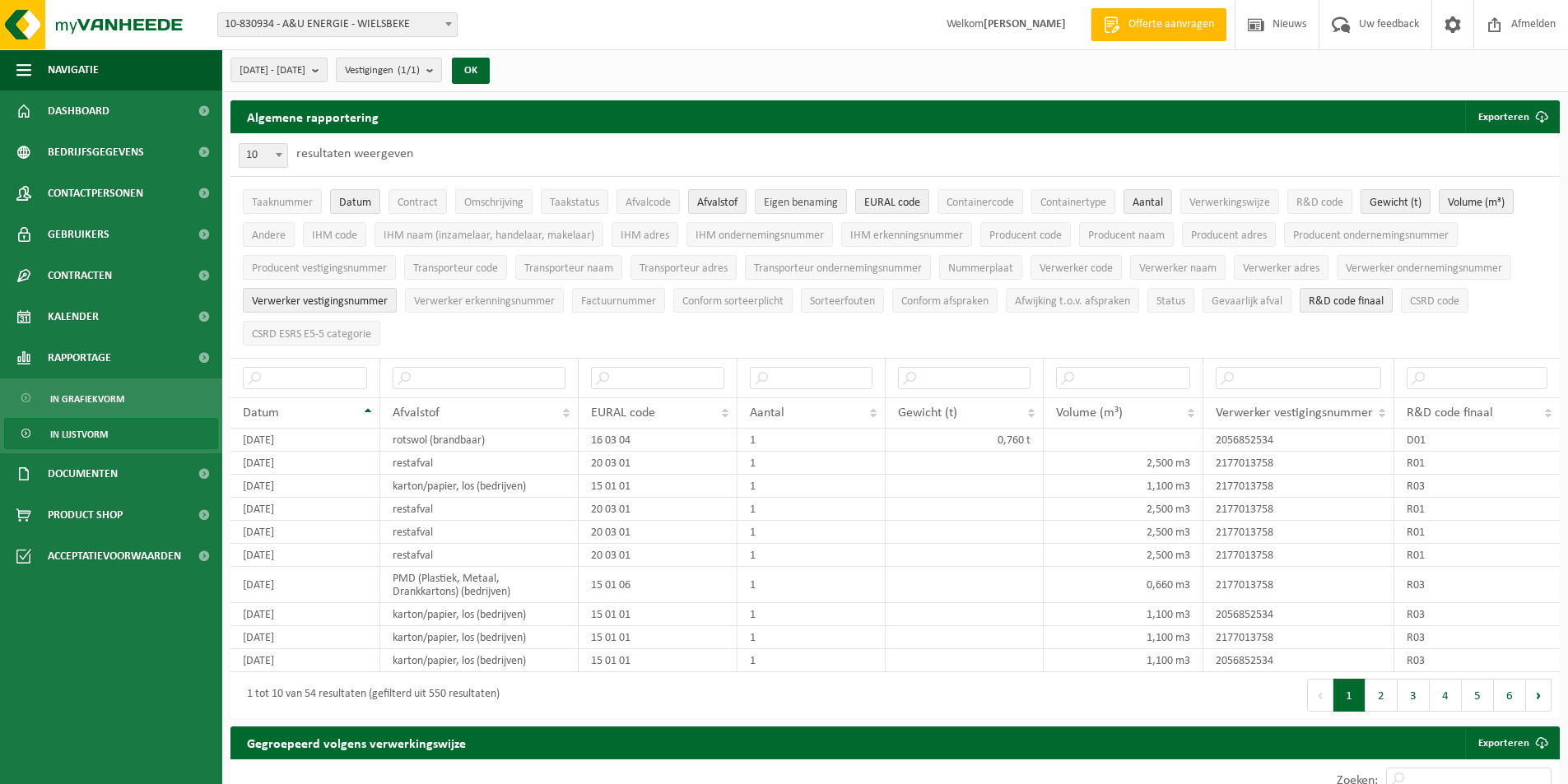
click at [808, 197] on span "Eigen benaming" at bounding box center [801, 203] width 74 height 13
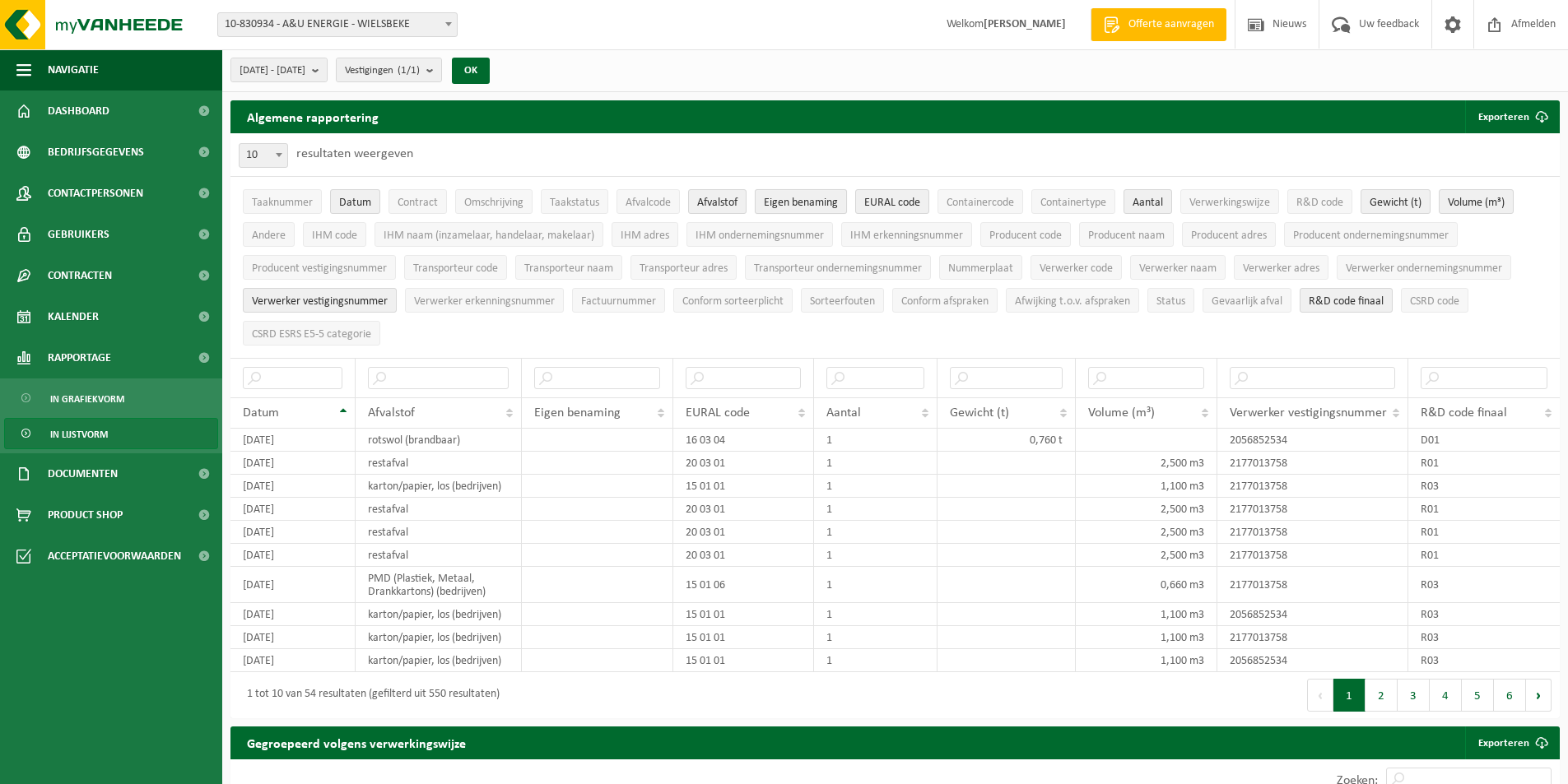
click at [808, 197] on span "Eigen benaming" at bounding box center [801, 203] width 74 height 13
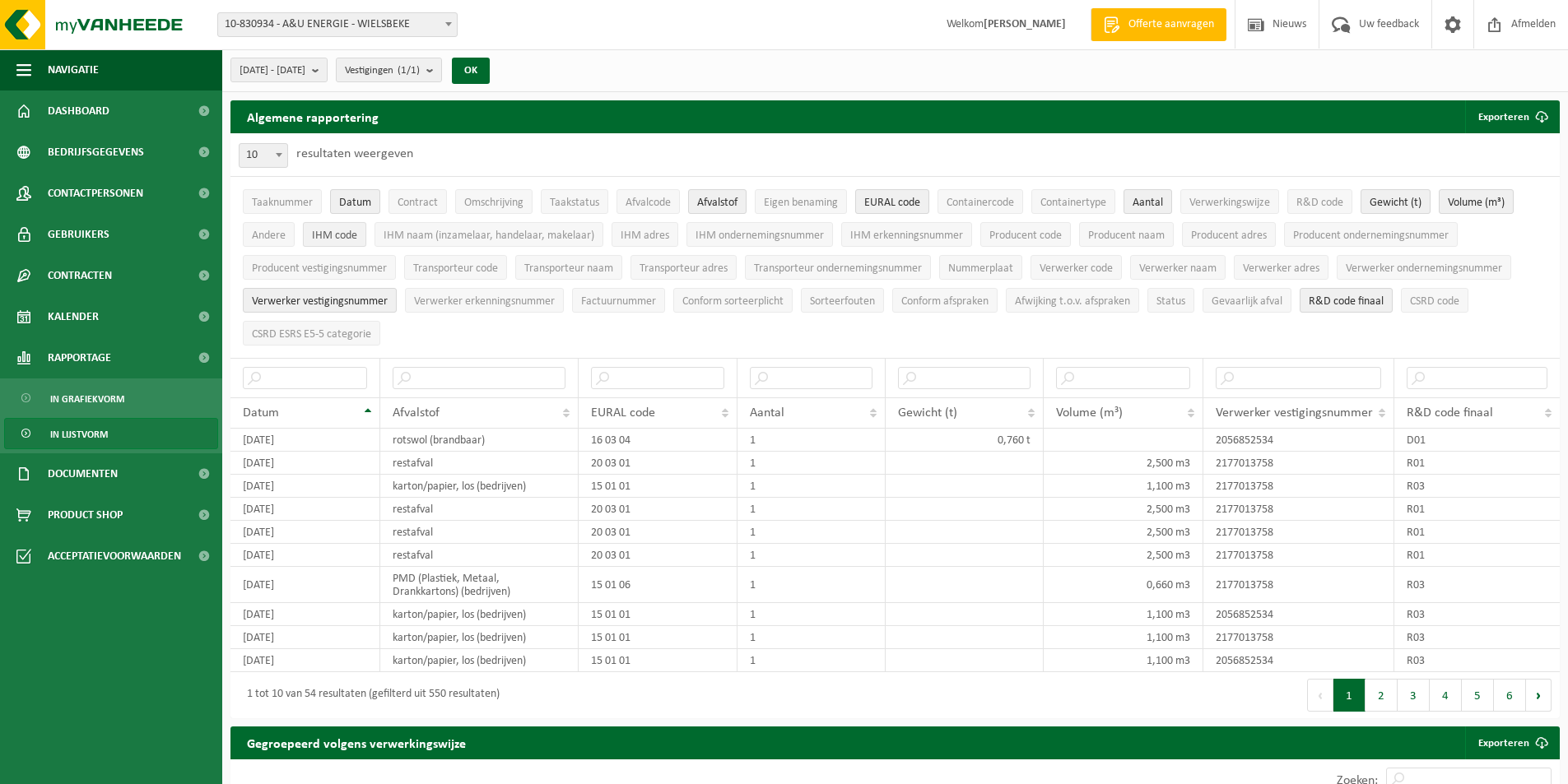
click at [353, 236] on span "IHM code" at bounding box center [334, 235] width 46 height 13
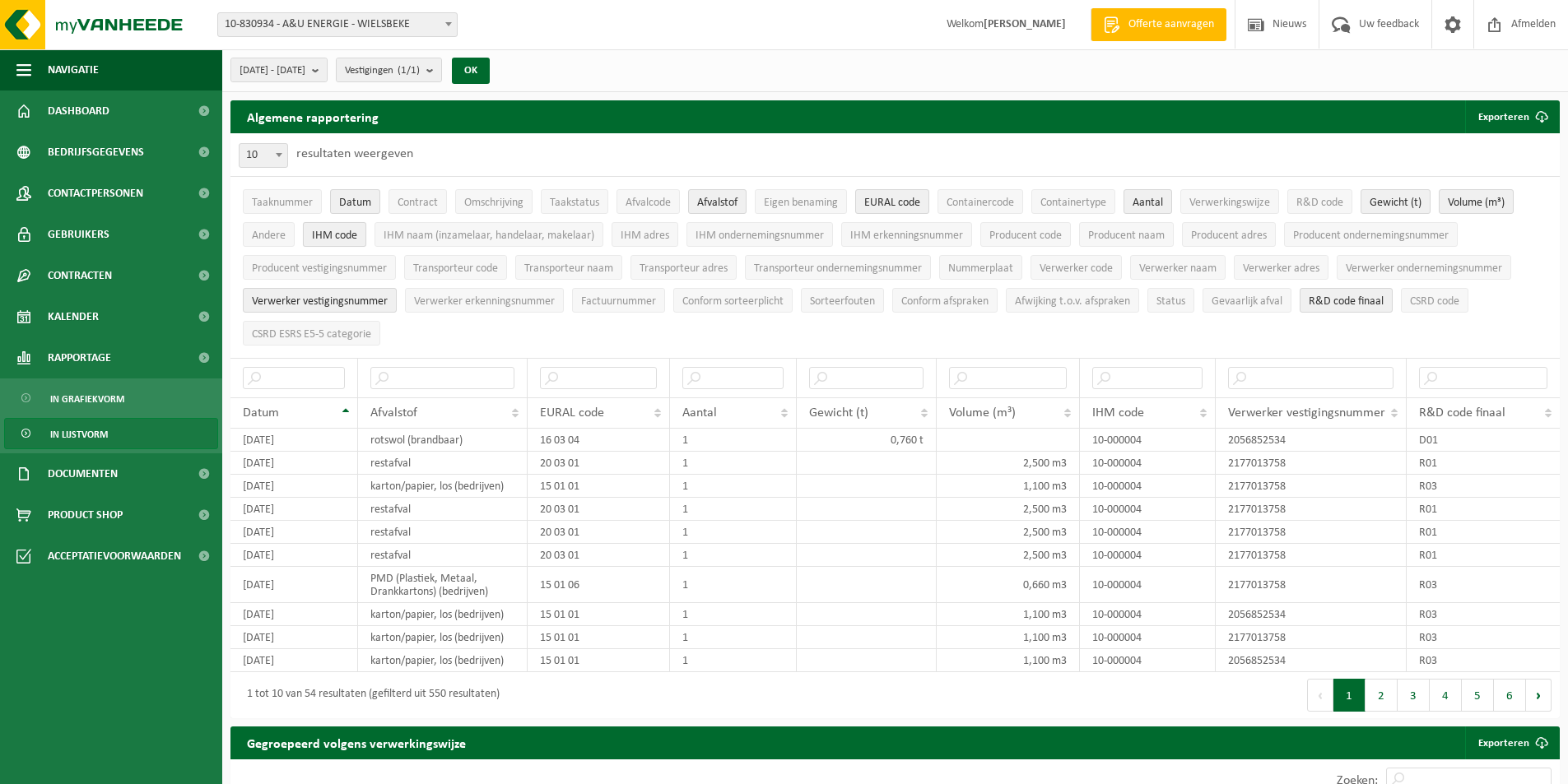
click at [353, 236] on span "IHM code" at bounding box center [334, 235] width 46 height 13
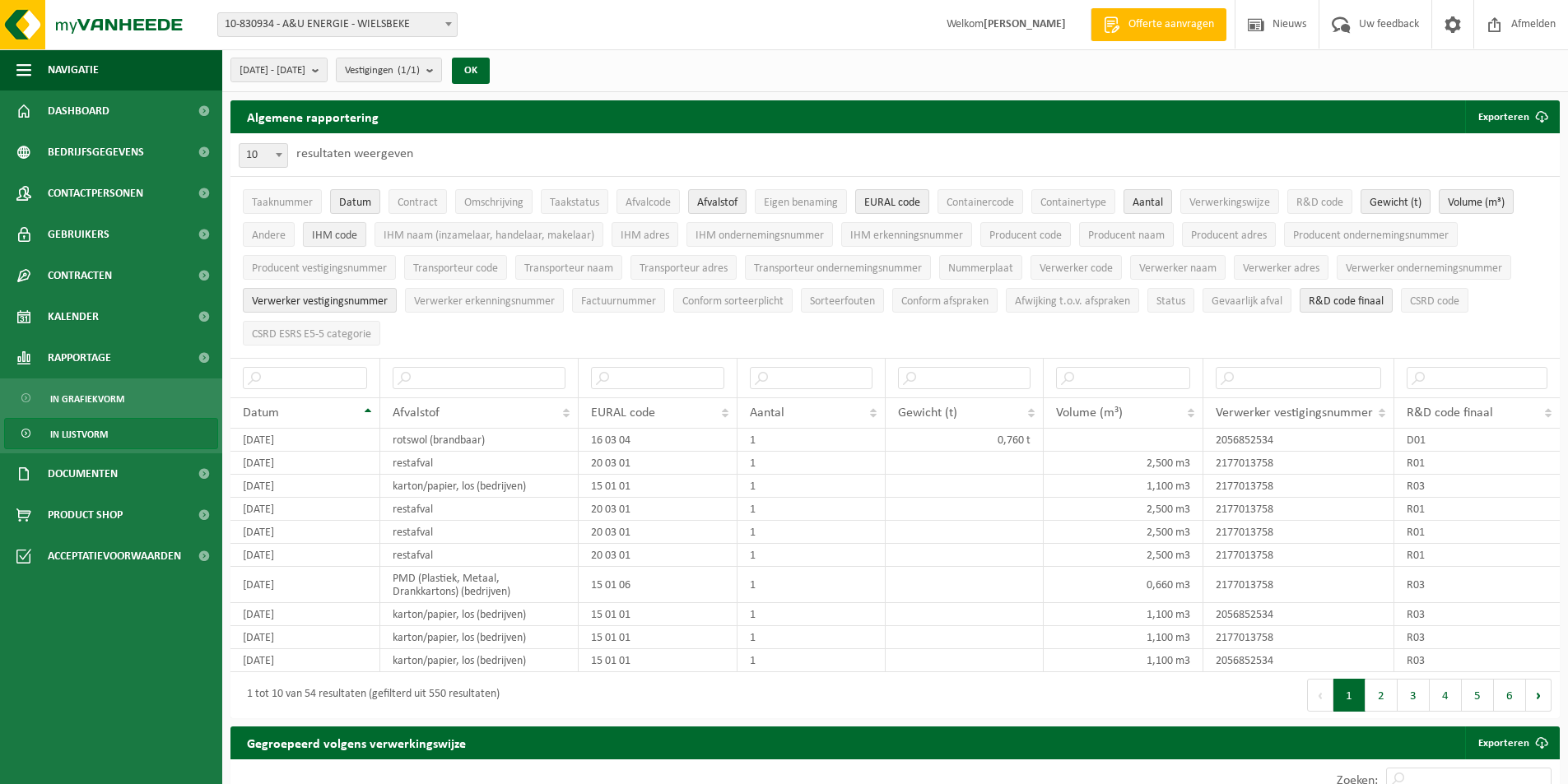
click at [353, 236] on span "IHM code" at bounding box center [334, 235] width 46 height 13
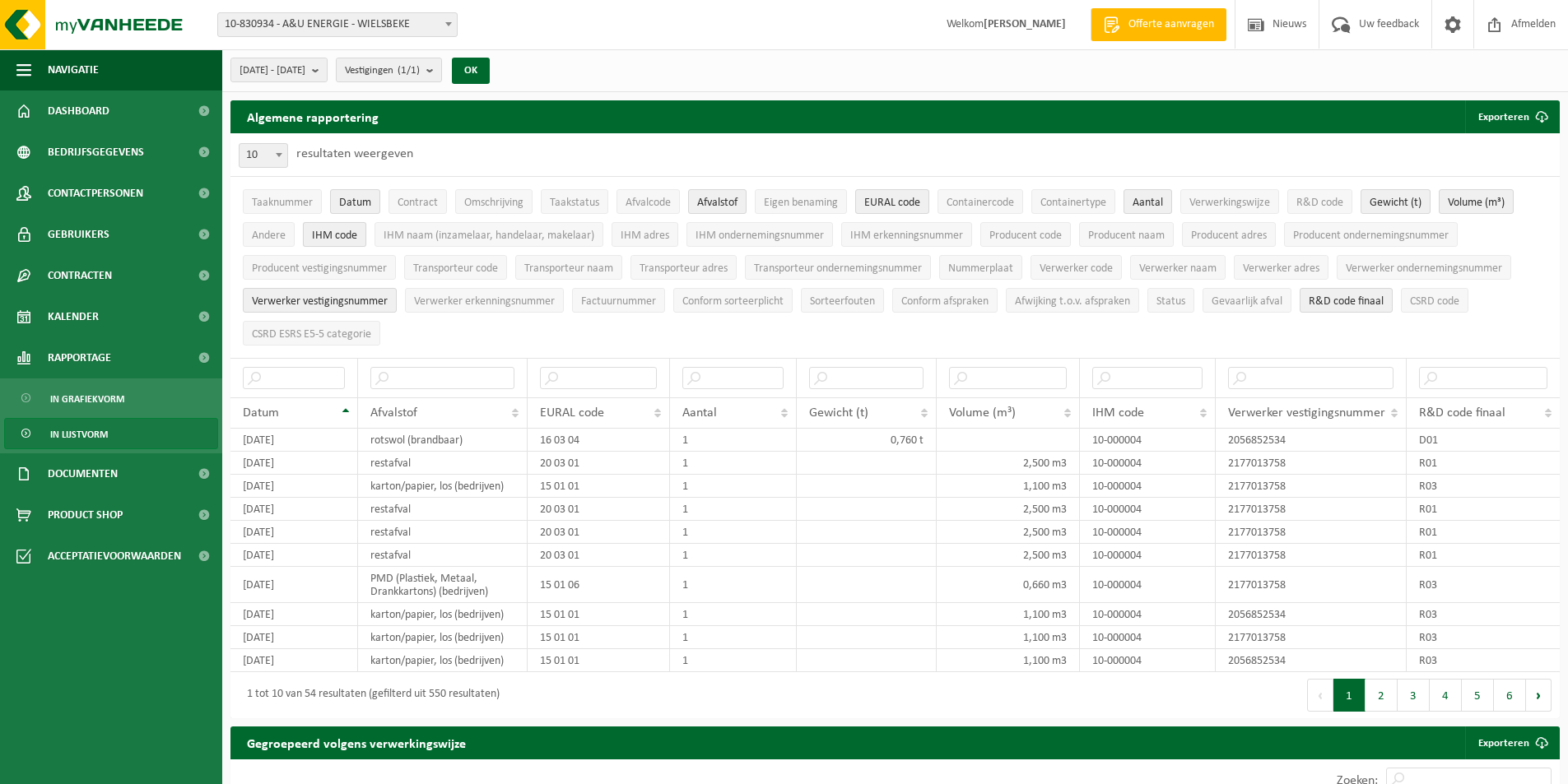
click at [353, 236] on span "IHM code" at bounding box center [334, 235] width 46 height 13
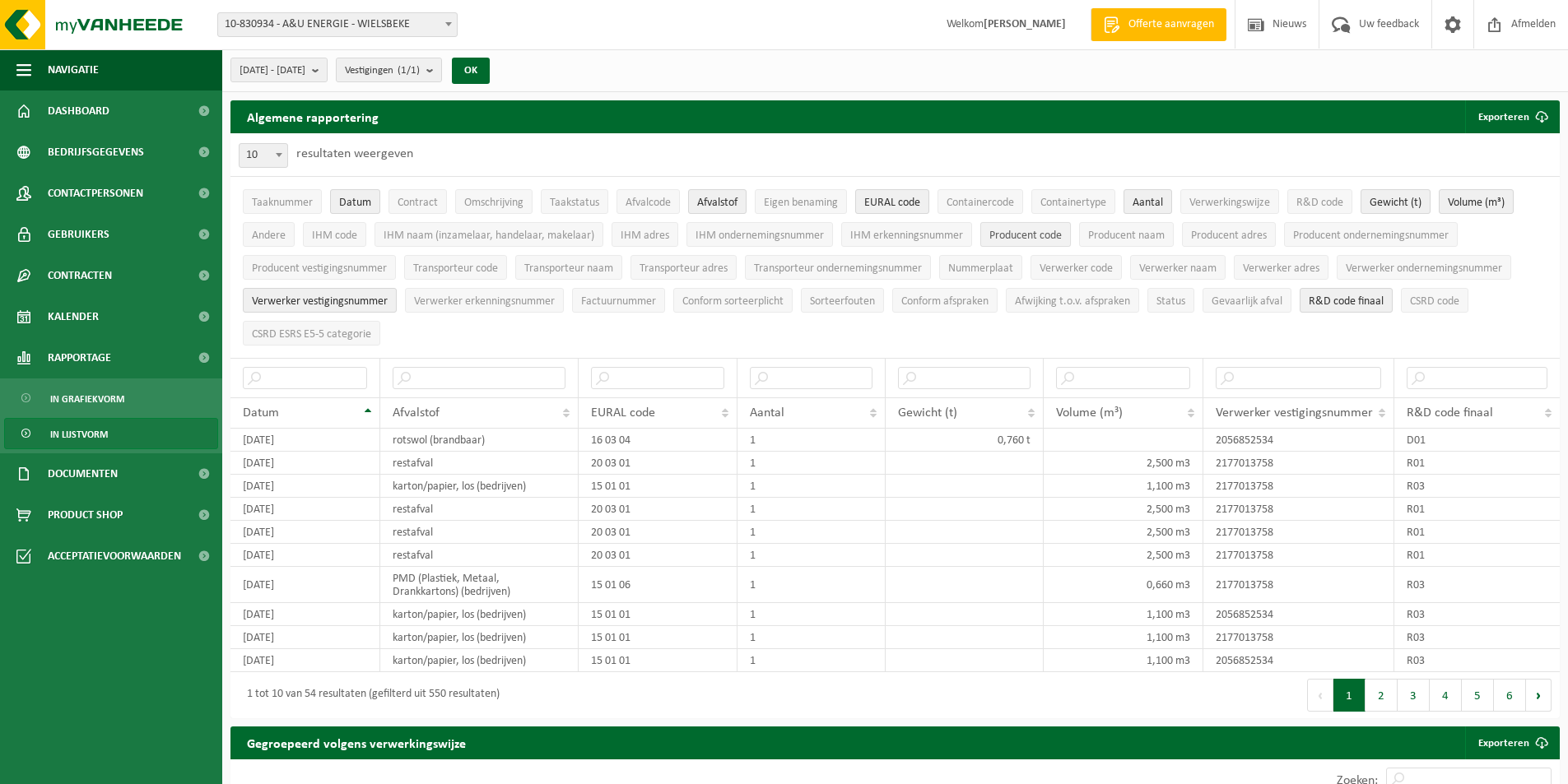
click at [1071, 235] on button "Producent code" at bounding box center [1025, 234] width 90 height 25
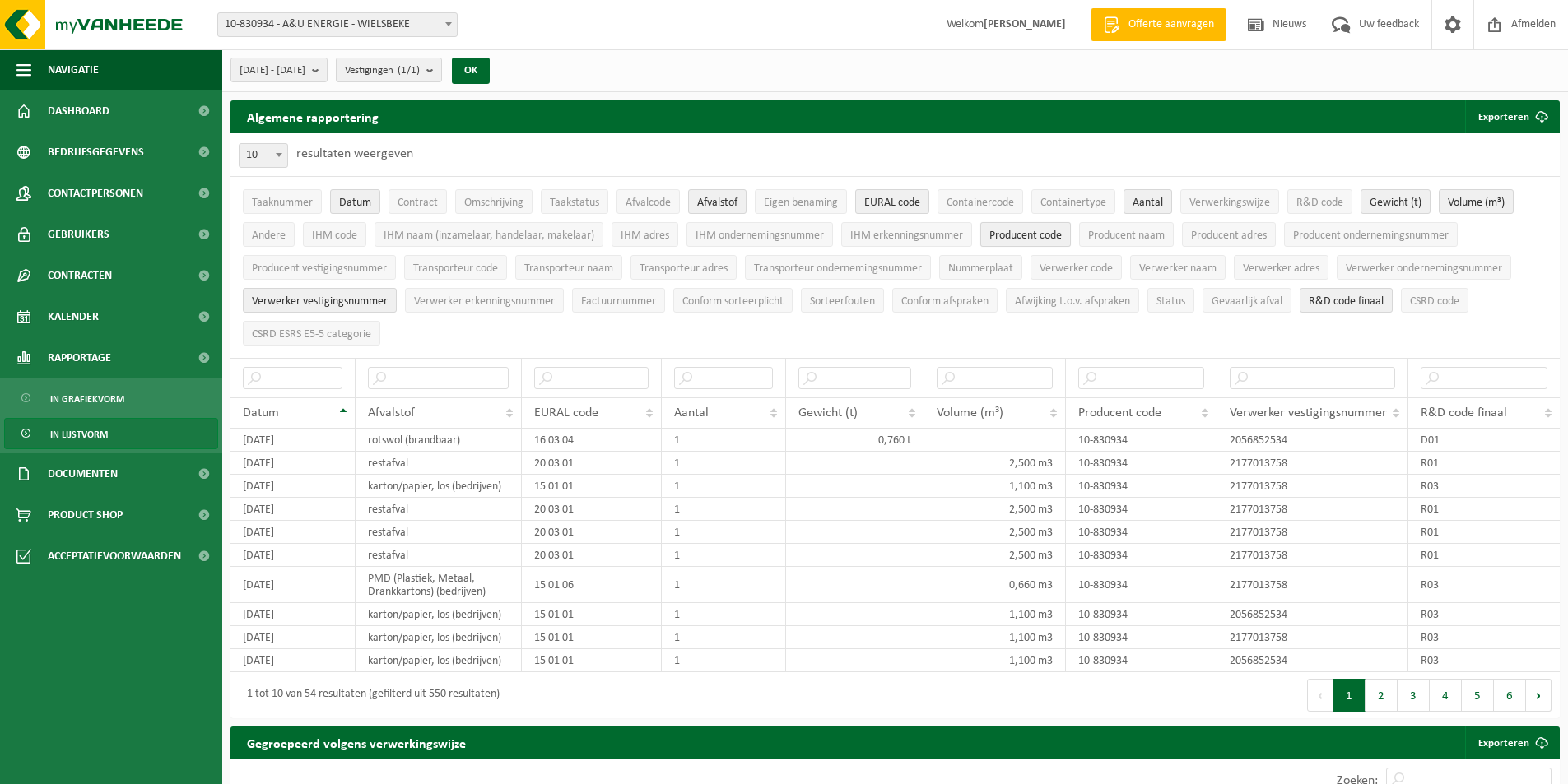
click at [1071, 235] on button "Producent code" at bounding box center [1025, 234] width 90 height 25
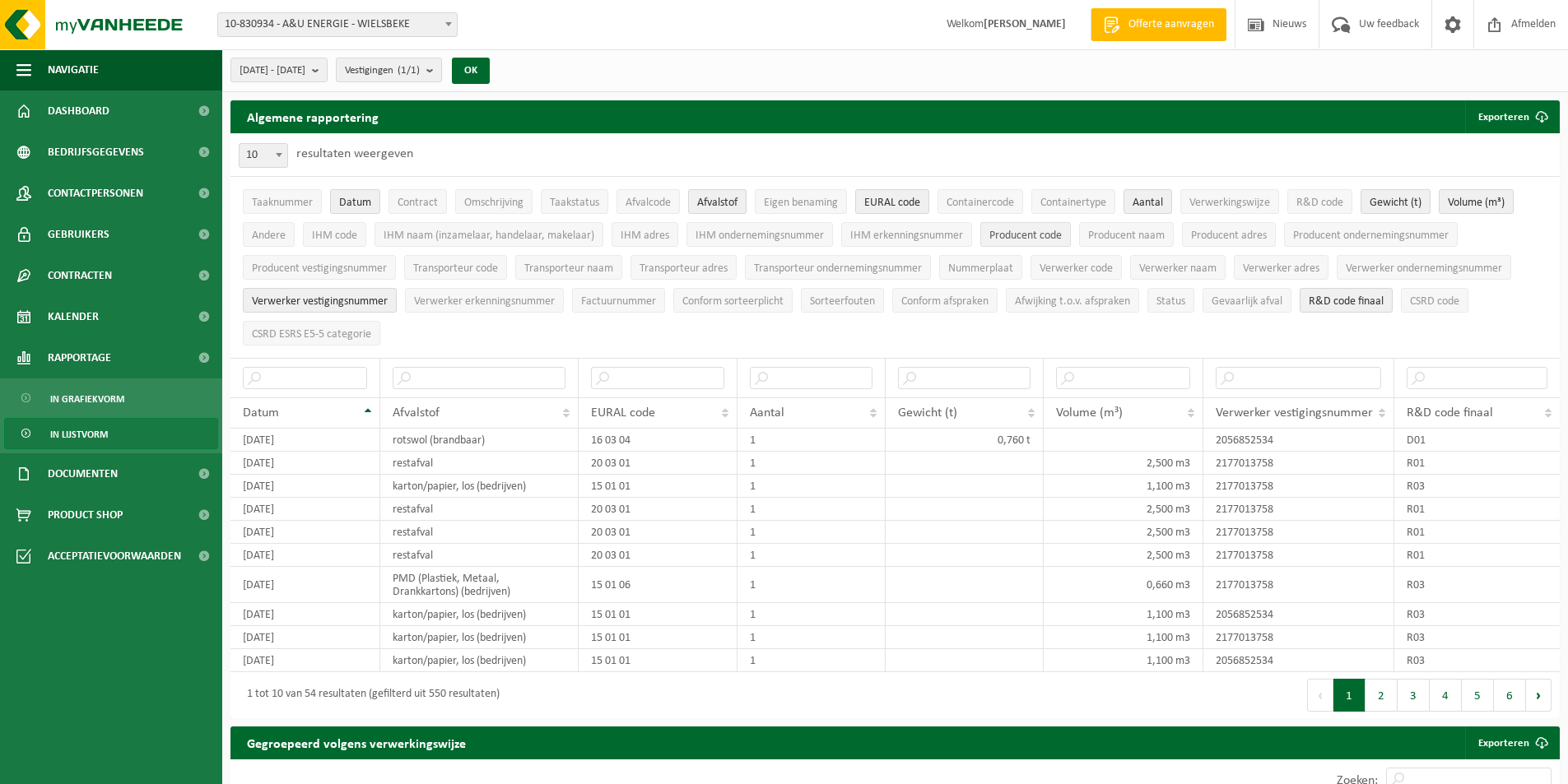
click at [1071, 235] on button "Producent code" at bounding box center [1025, 234] width 90 height 25
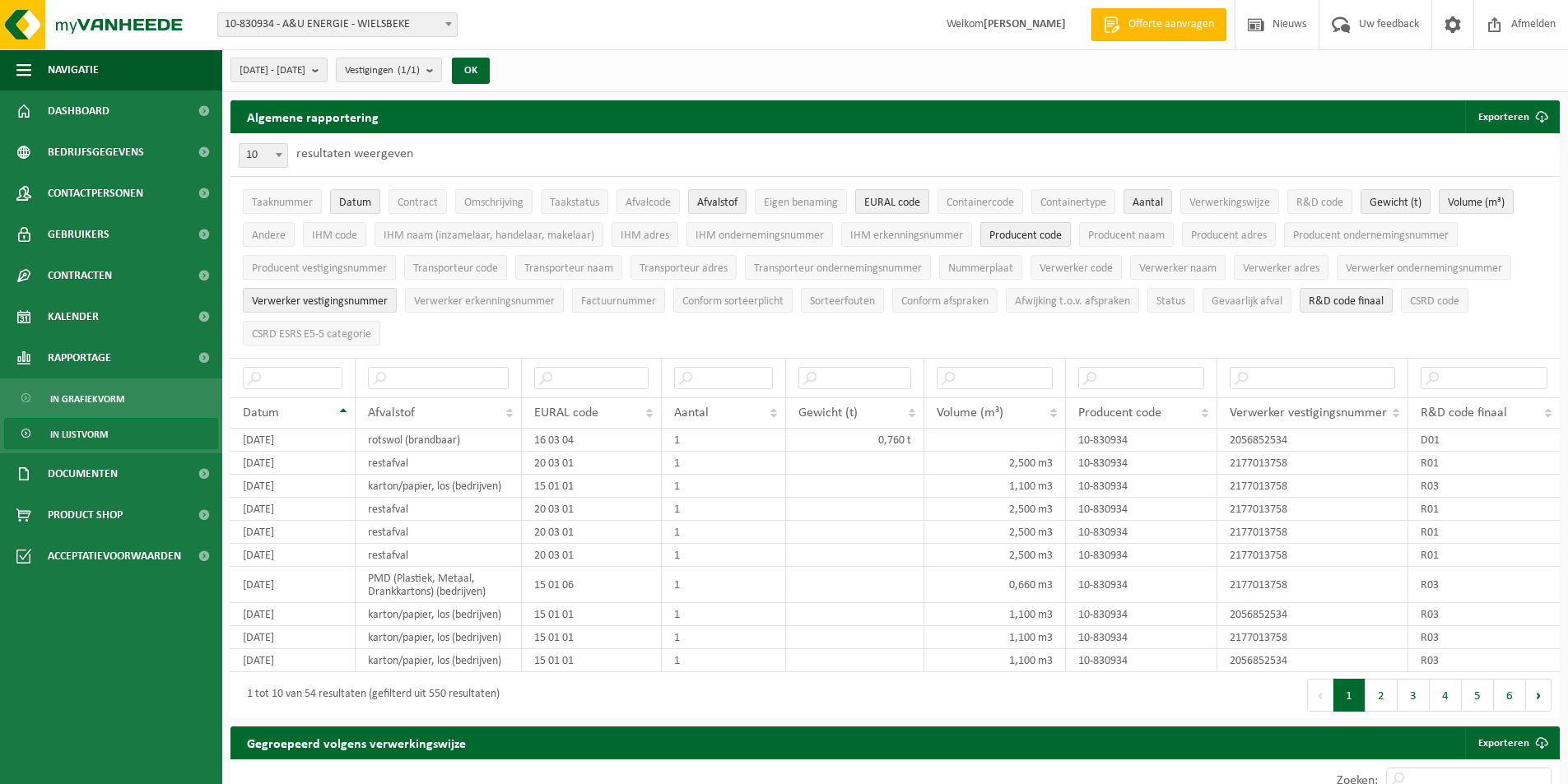
click at [1071, 235] on button "Producent code" at bounding box center [1025, 234] width 90 height 25
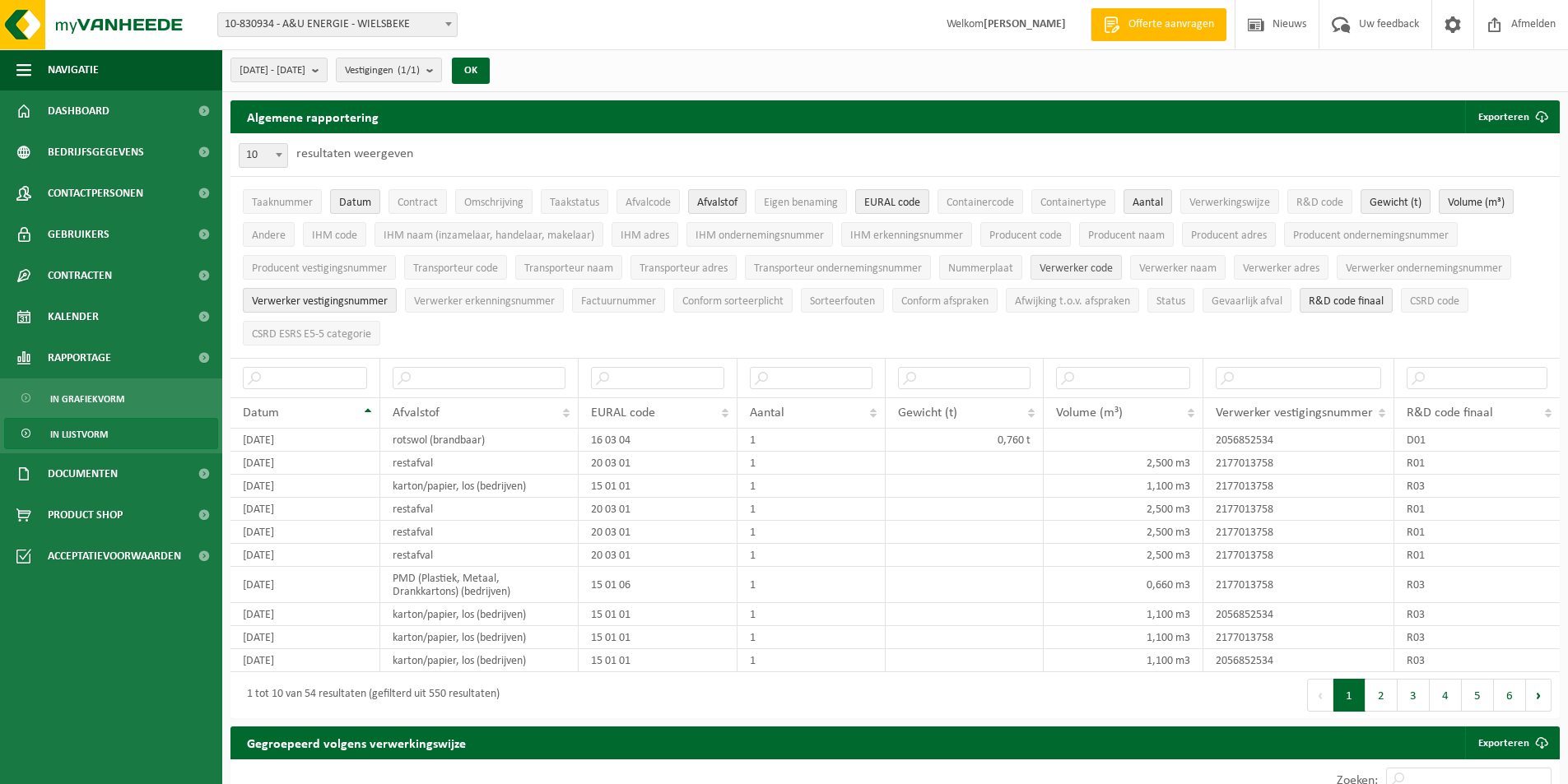
click at [1113, 266] on span "Verwerker code" at bounding box center [1076, 268] width 73 height 13
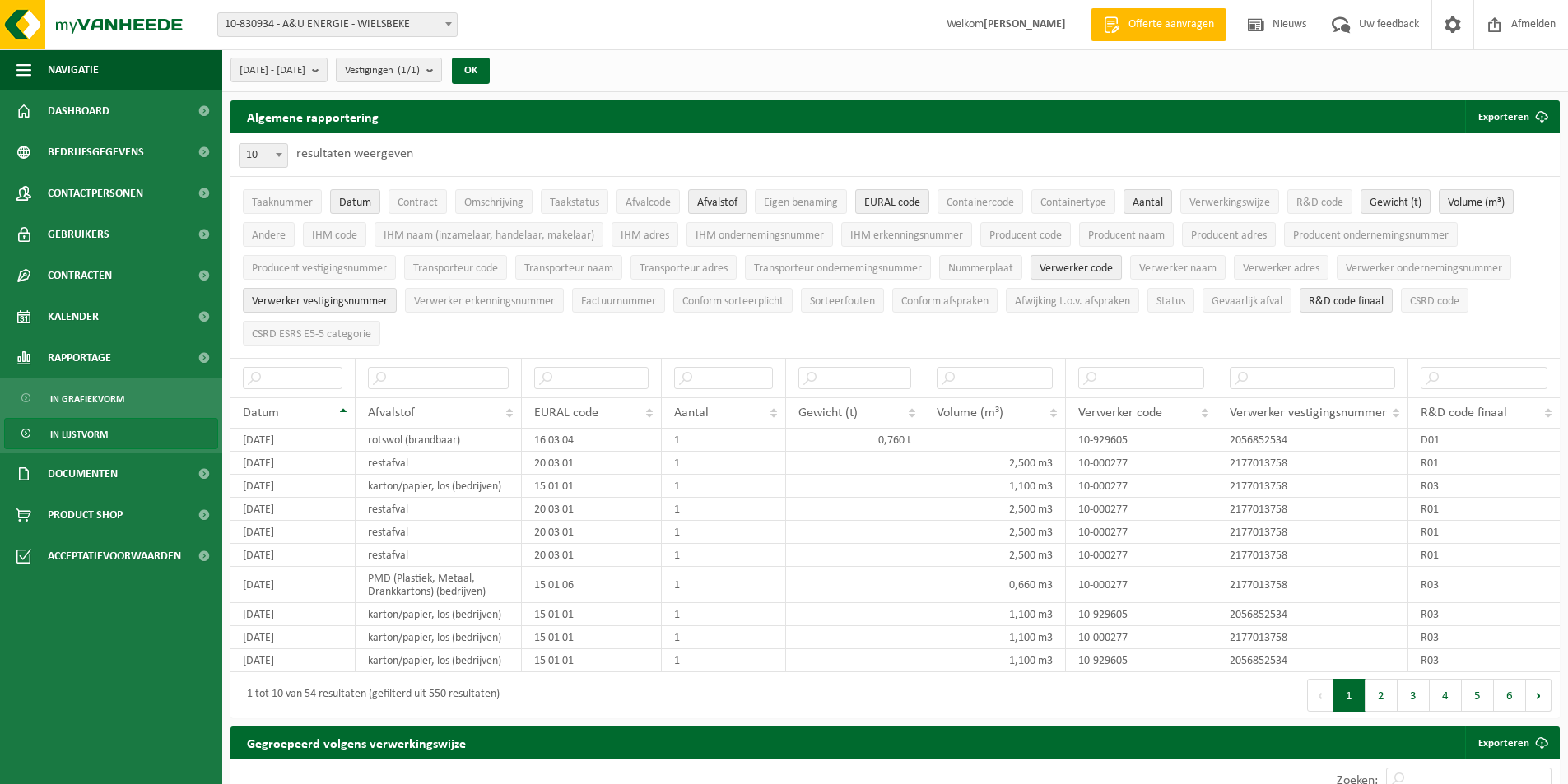
click at [1113, 266] on span "Verwerker code" at bounding box center [1076, 268] width 73 height 13
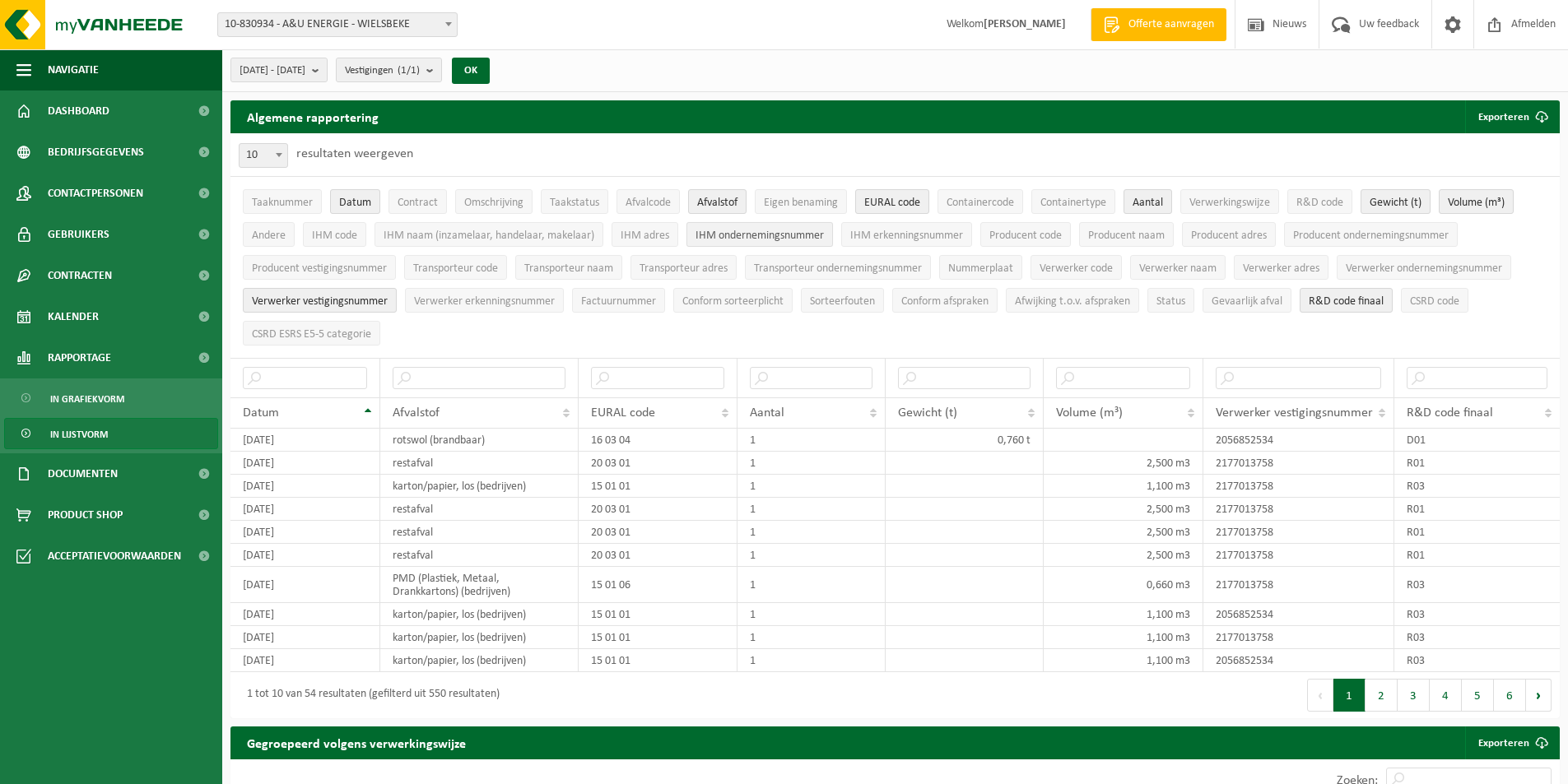
click at [720, 234] on span "IHM ondernemingsnummer" at bounding box center [759, 235] width 128 height 13
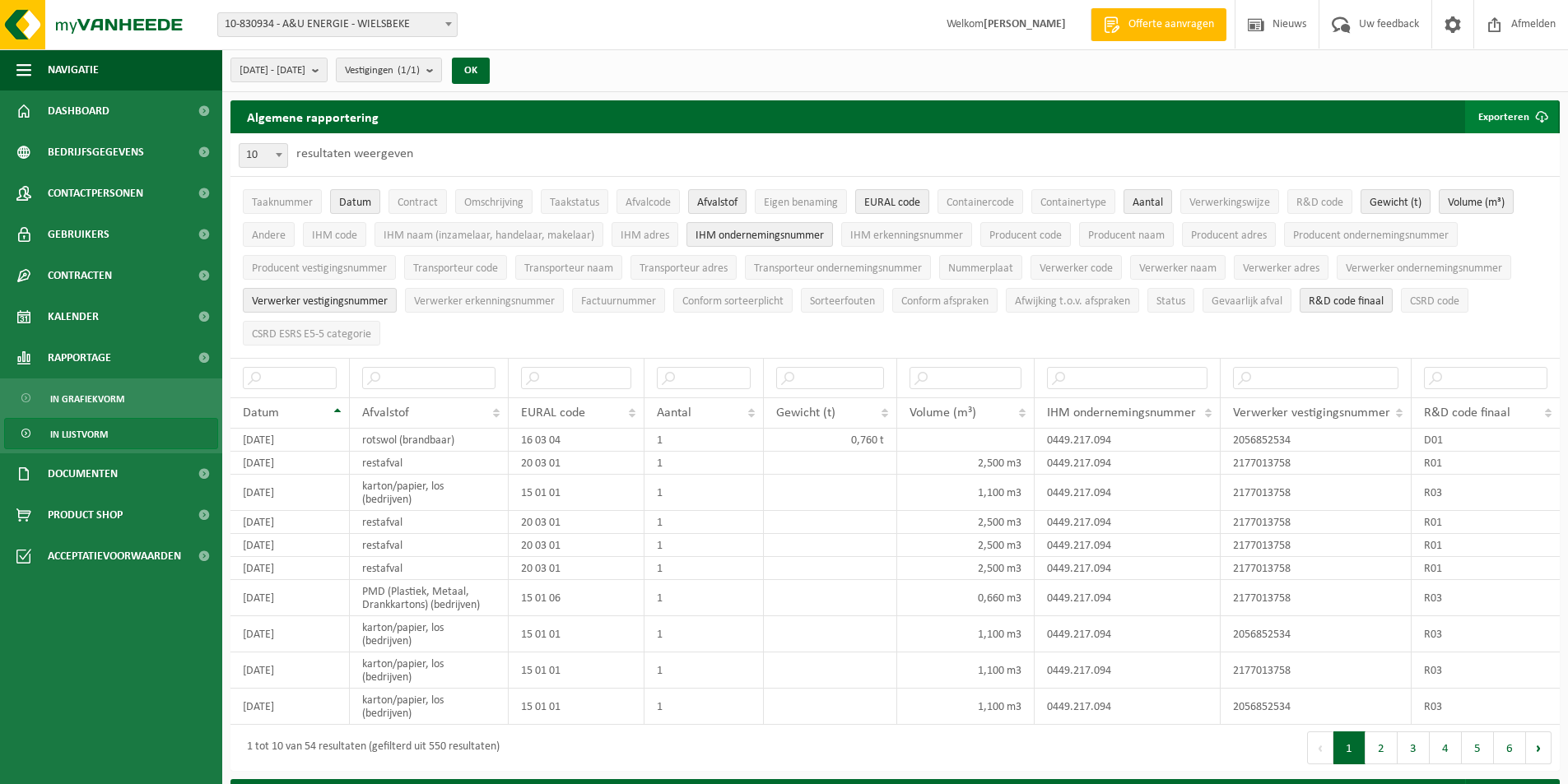
click at [1509, 118] on button "Exporteren" at bounding box center [1512, 116] width 93 height 33
click at [1521, 145] on link "Enkel mijn selectie" at bounding box center [1483, 149] width 149 height 33
